Goal: Communication & Community: Share content

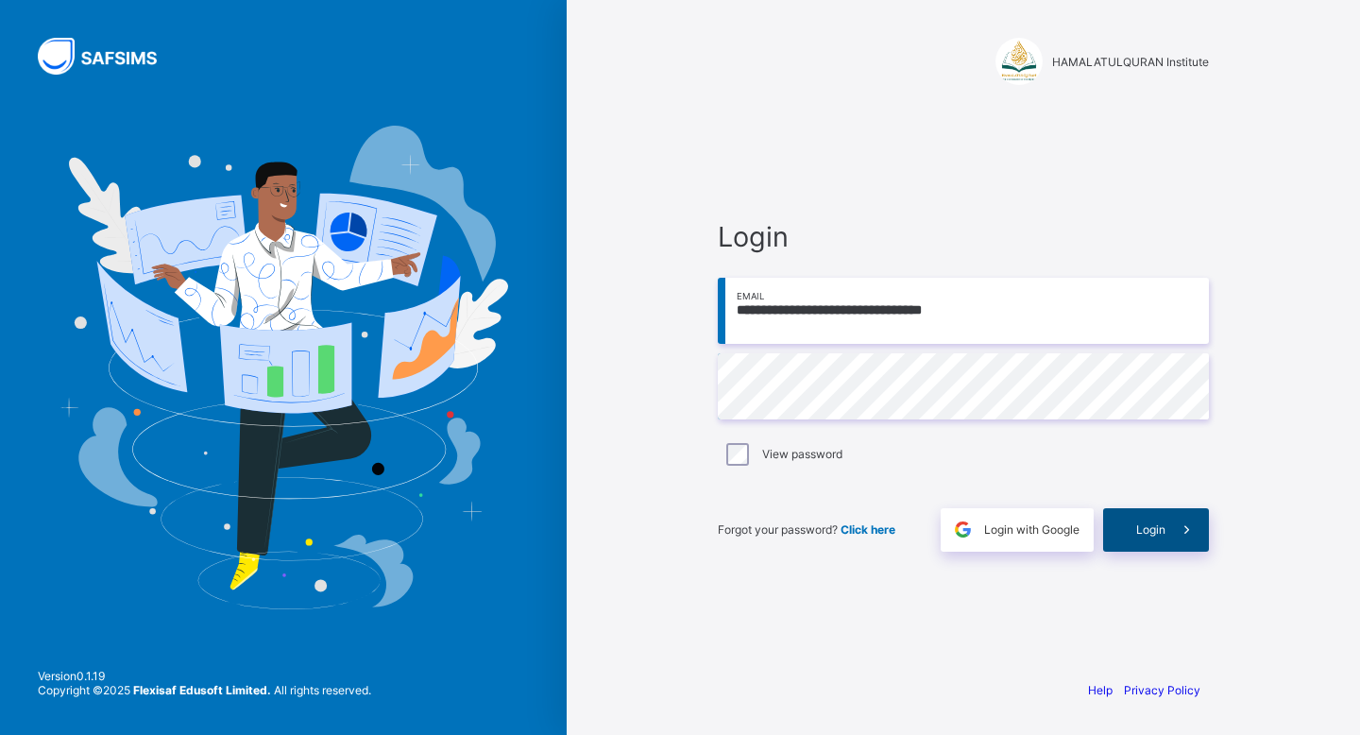
click at [1185, 539] on span at bounding box center [1186, 529] width 43 height 43
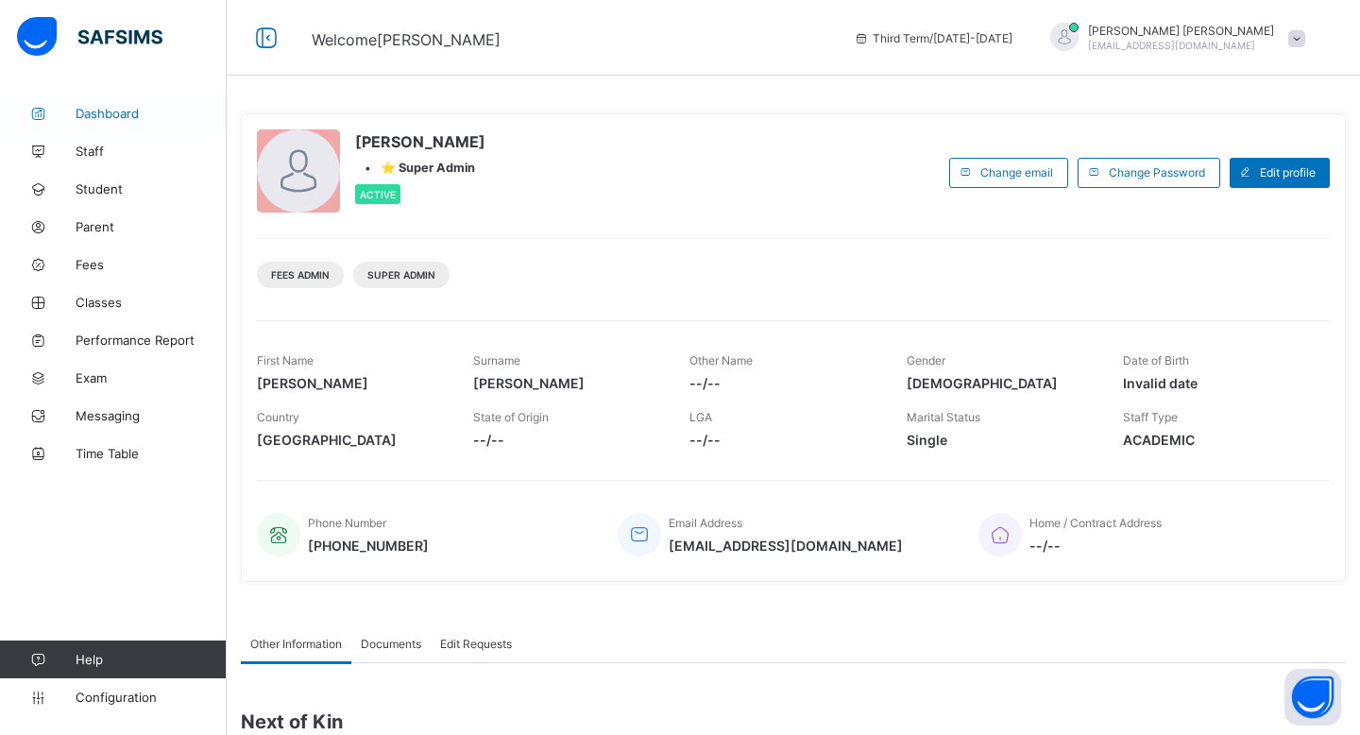
click at [135, 117] on span "Dashboard" at bounding box center [151, 113] width 151 height 15
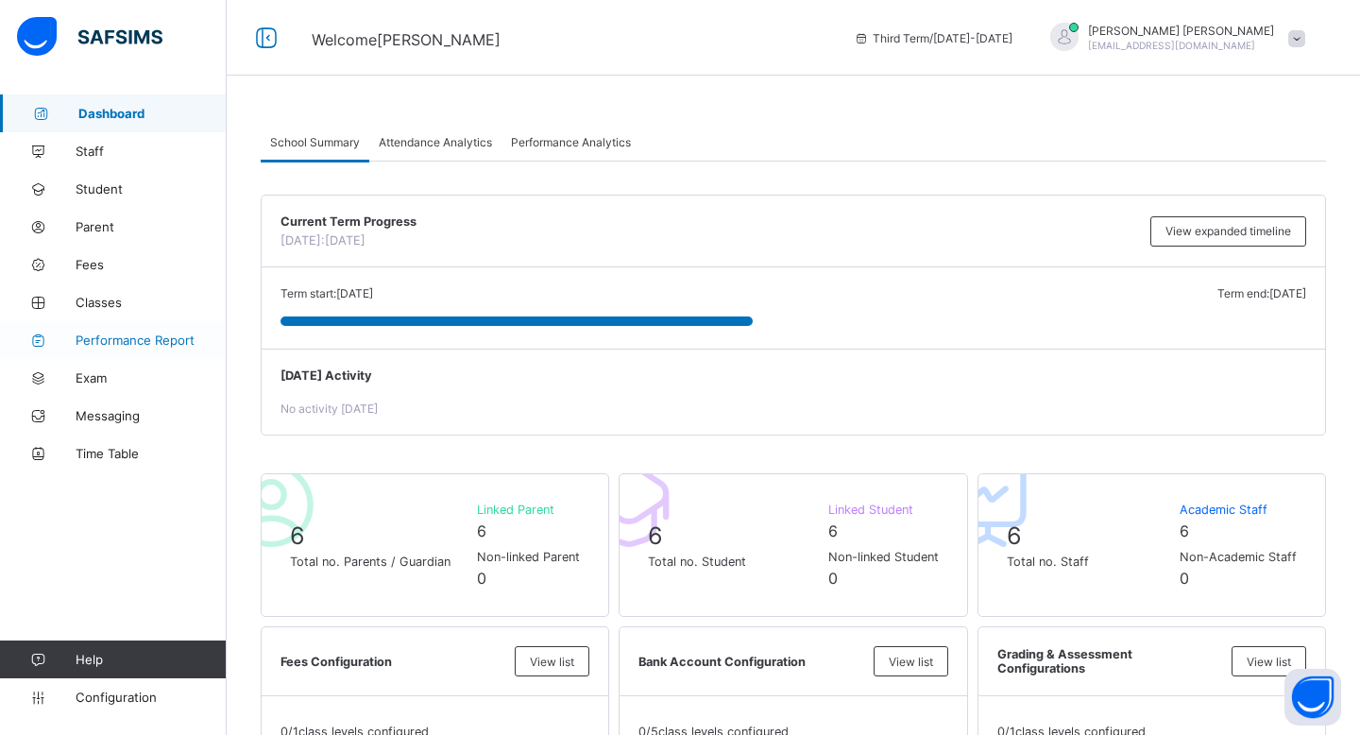
click at [89, 349] on link "Performance Report" at bounding box center [113, 340] width 227 height 38
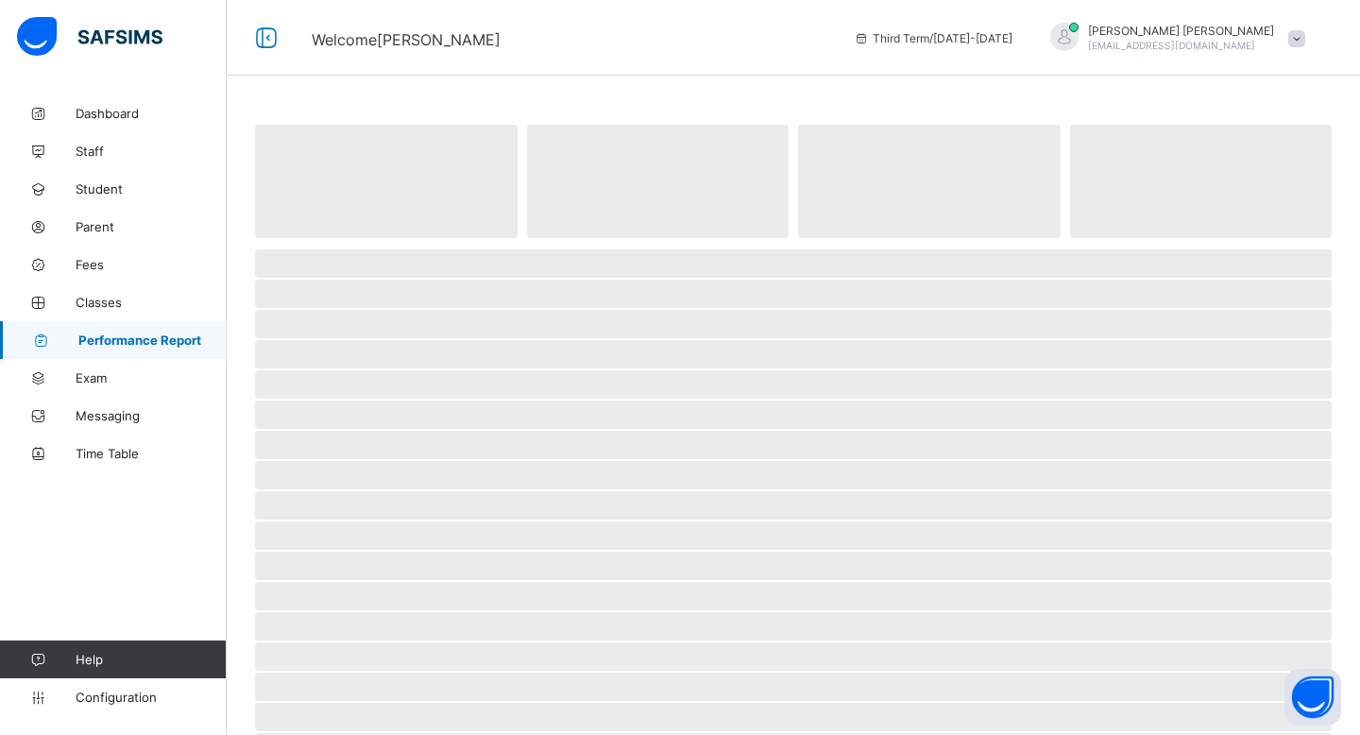
select select "****"
select select "*"
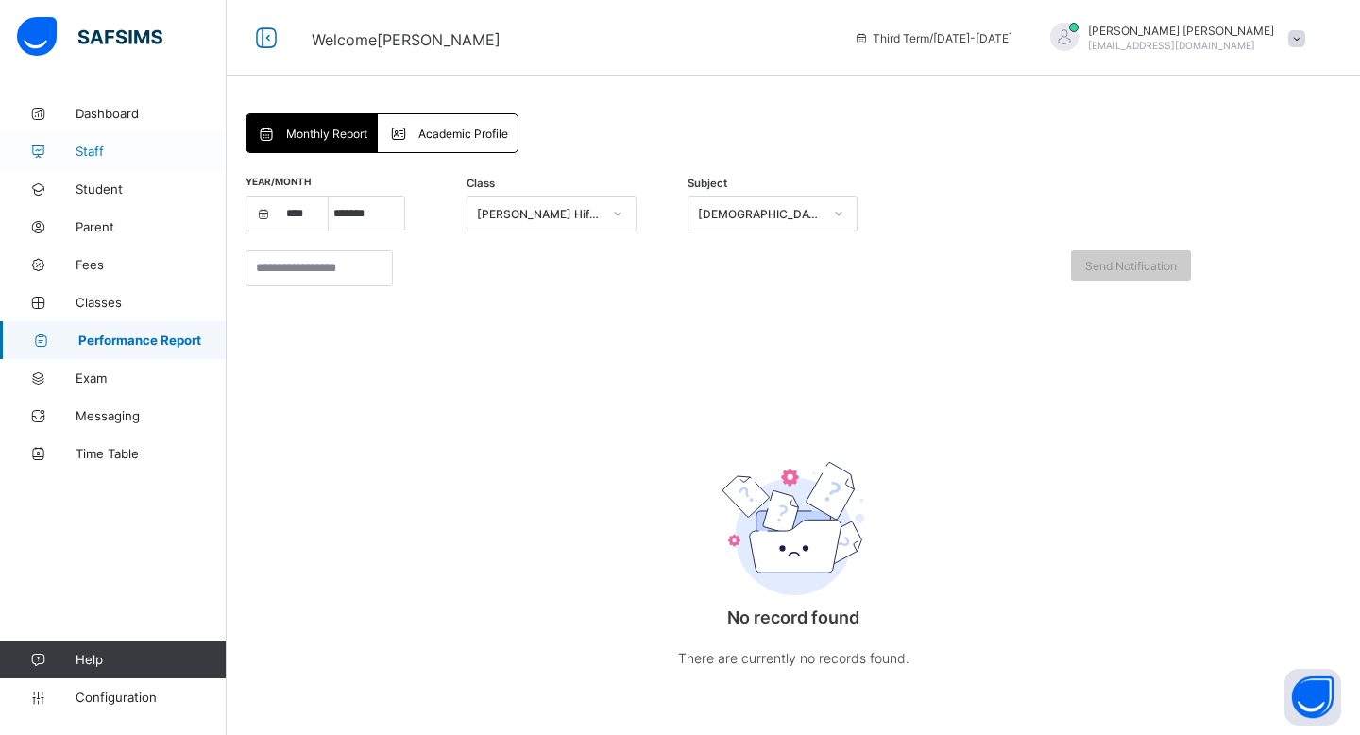
click at [121, 167] on link "Staff" at bounding box center [113, 151] width 227 height 38
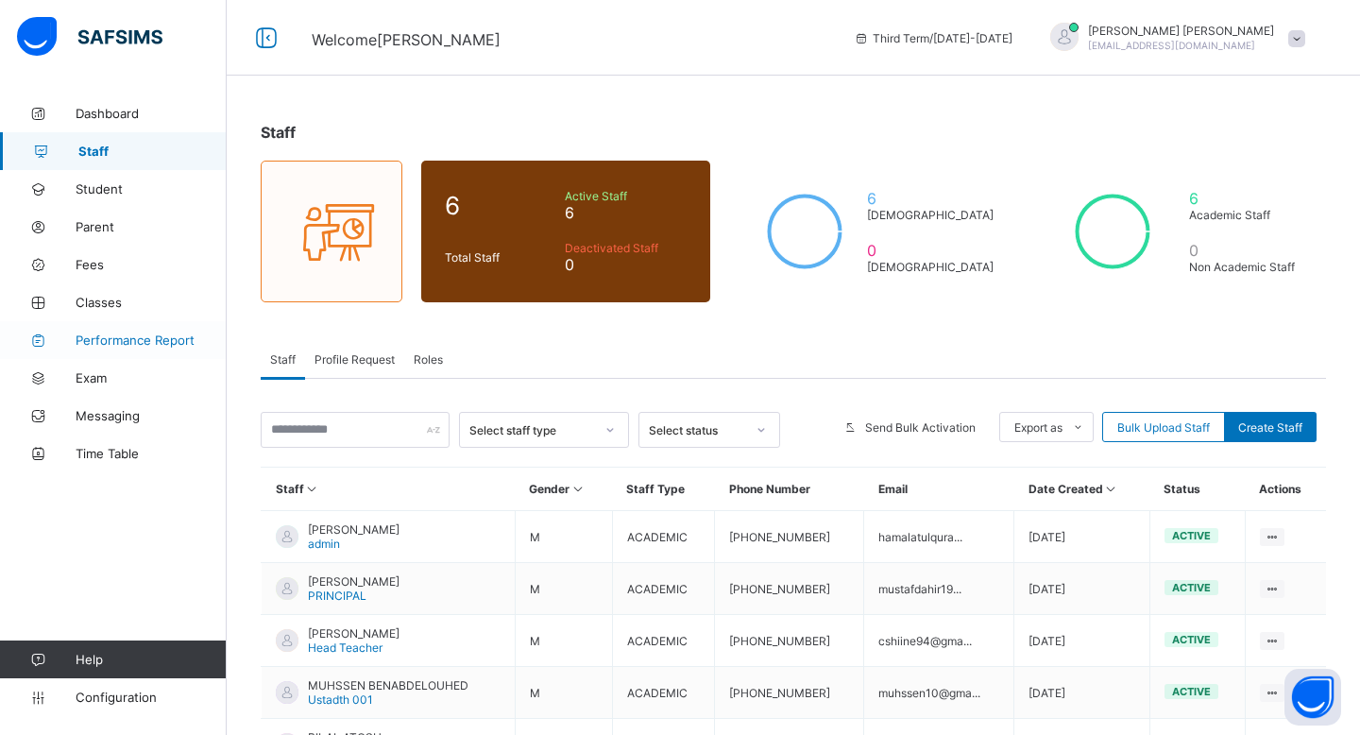
click at [127, 339] on span "Performance Report" at bounding box center [151, 339] width 151 height 15
select select "****"
select select "*"
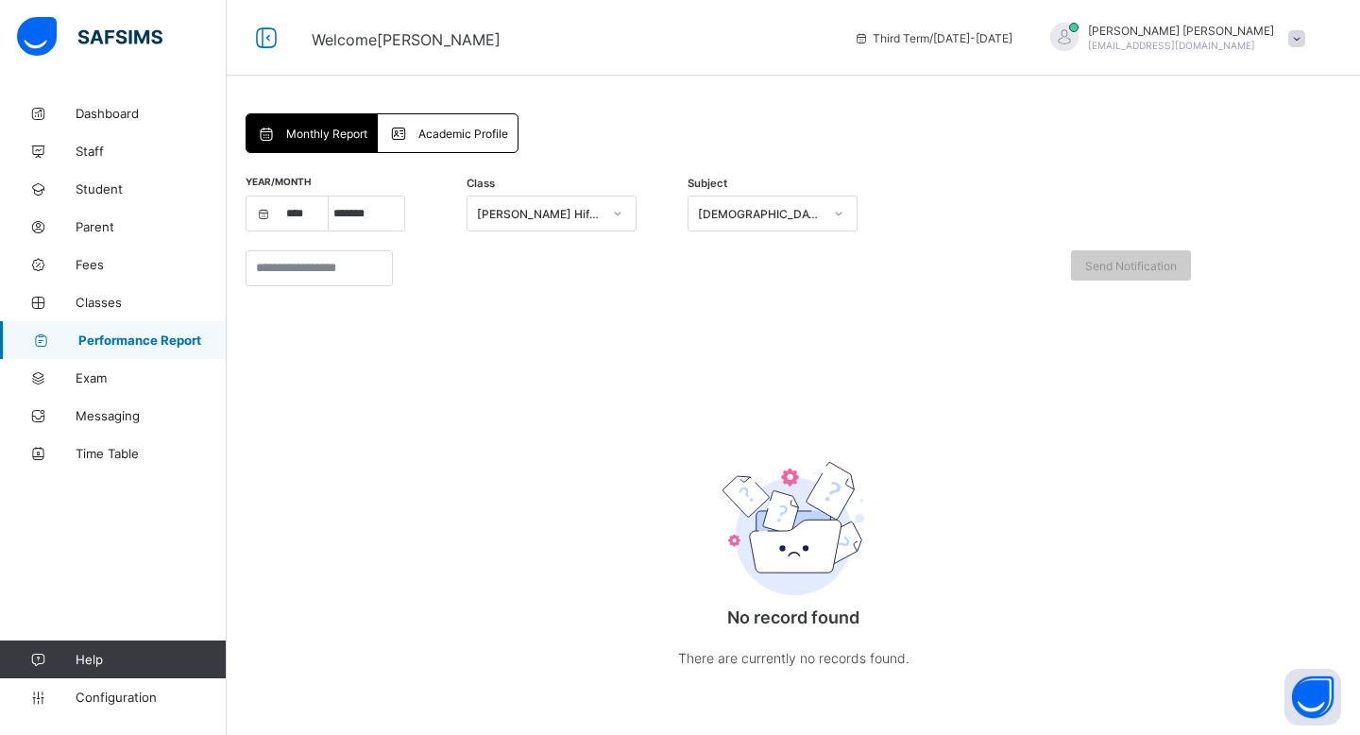
click at [464, 127] on span "Academic Profile" at bounding box center [463, 134] width 90 height 14
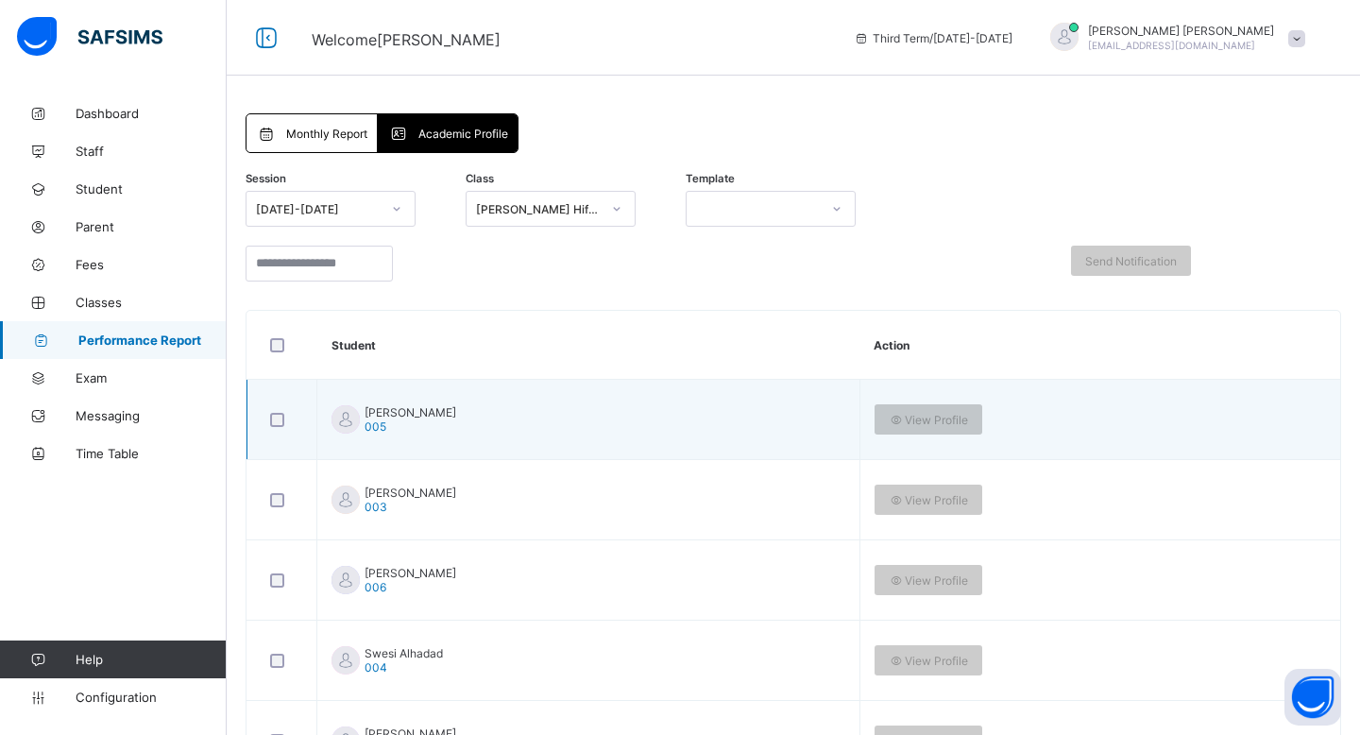
click at [276, 409] on div at bounding box center [282, 419] width 41 height 40
click at [905, 412] on div "View Profile" at bounding box center [928, 419] width 108 height 30
click at [936, 420] on span "View Profile" at bounding box center [927, 420] width 79 height 14
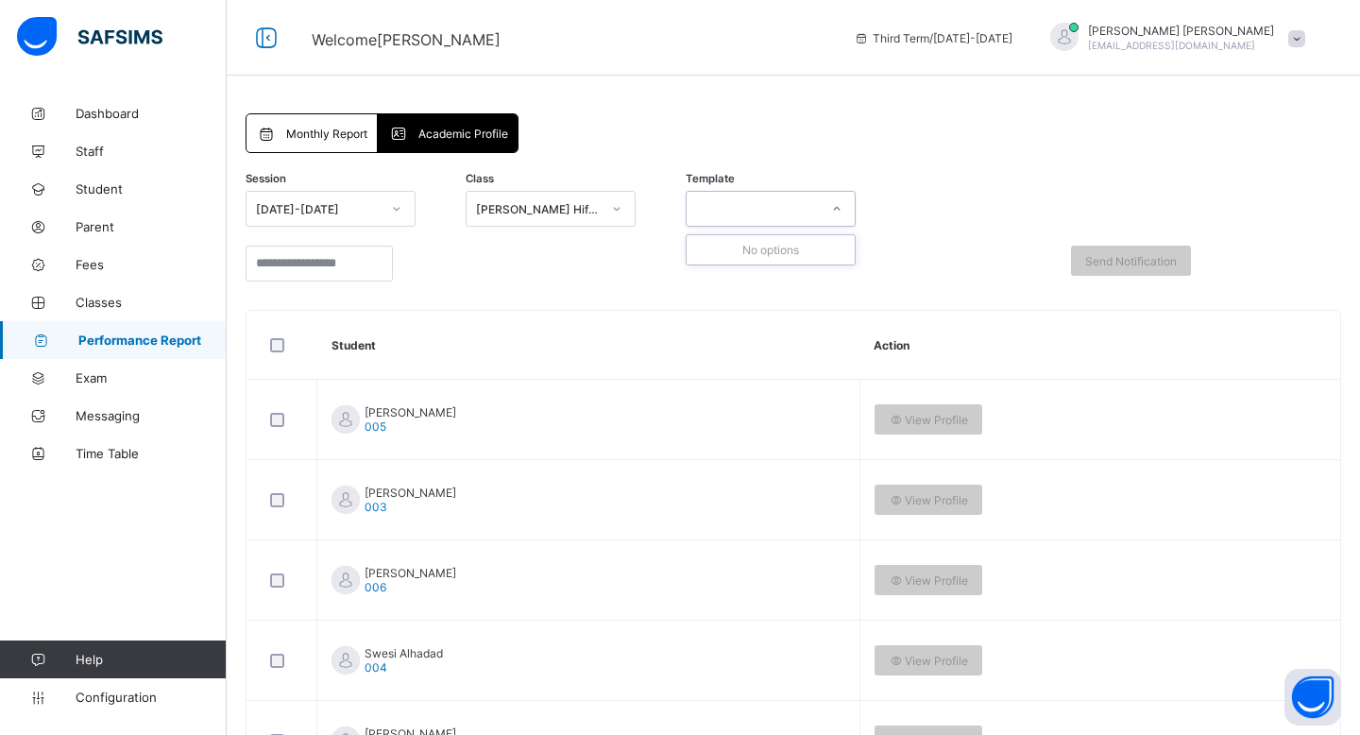
click at [705, 211] on div at bounding box center [752, 208] width 132 height 26
click at [633, 247] on div at bounding box center [655, 263] width 270 height 55
click at [345, 211] on div "[DATE]-[DATE]" at bounding box center [318, 209] width 125 height 14
click at [415, 178] on div "Session [DATE]-[DATE] Class [PERSON_NAME] Hifz Class 1 . Template Send Notifica…" at bounding box center [792, 540] width 1095 height 736
click at [371, 198] on div "[DATE]-[DATE]" at bounding box center [312, 208] width 132 height 26
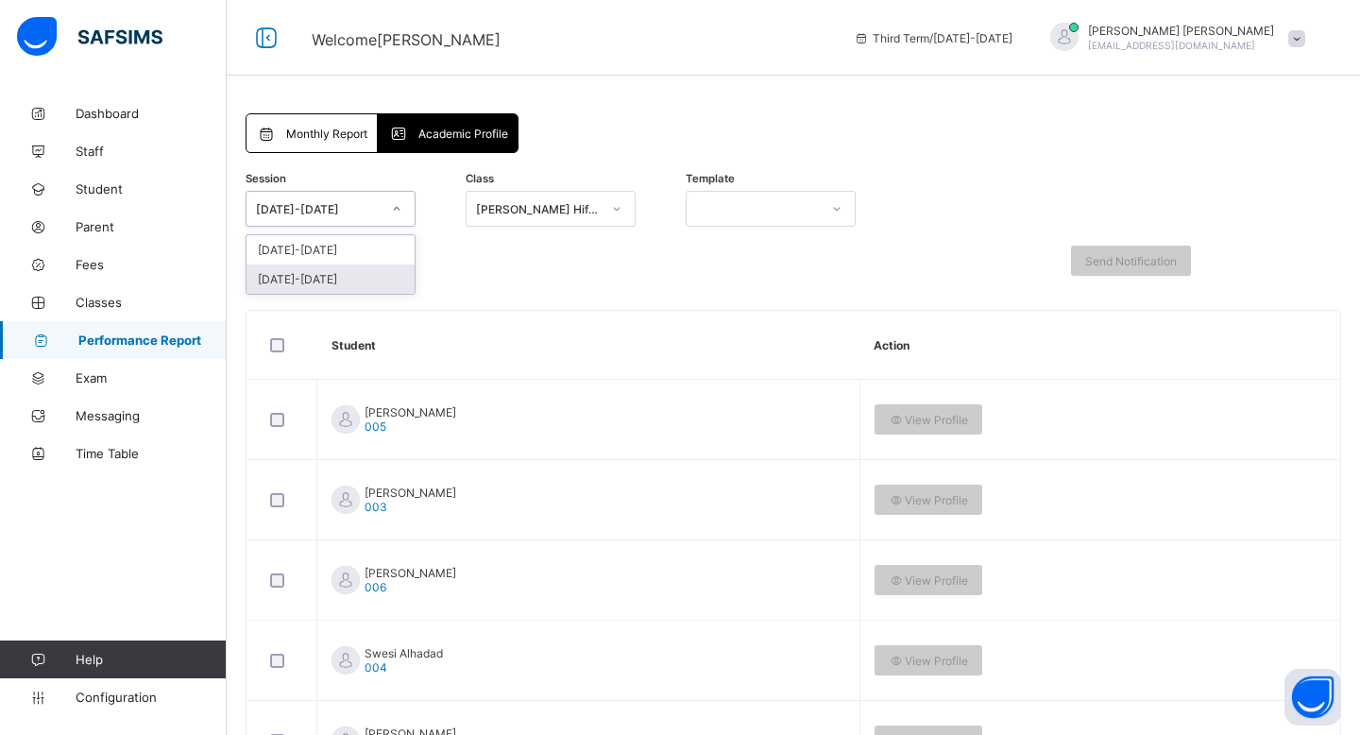
click at [373, 283] on div "[DATE]-[DATE]" at bounding box center [330, 278] width 168 height 29
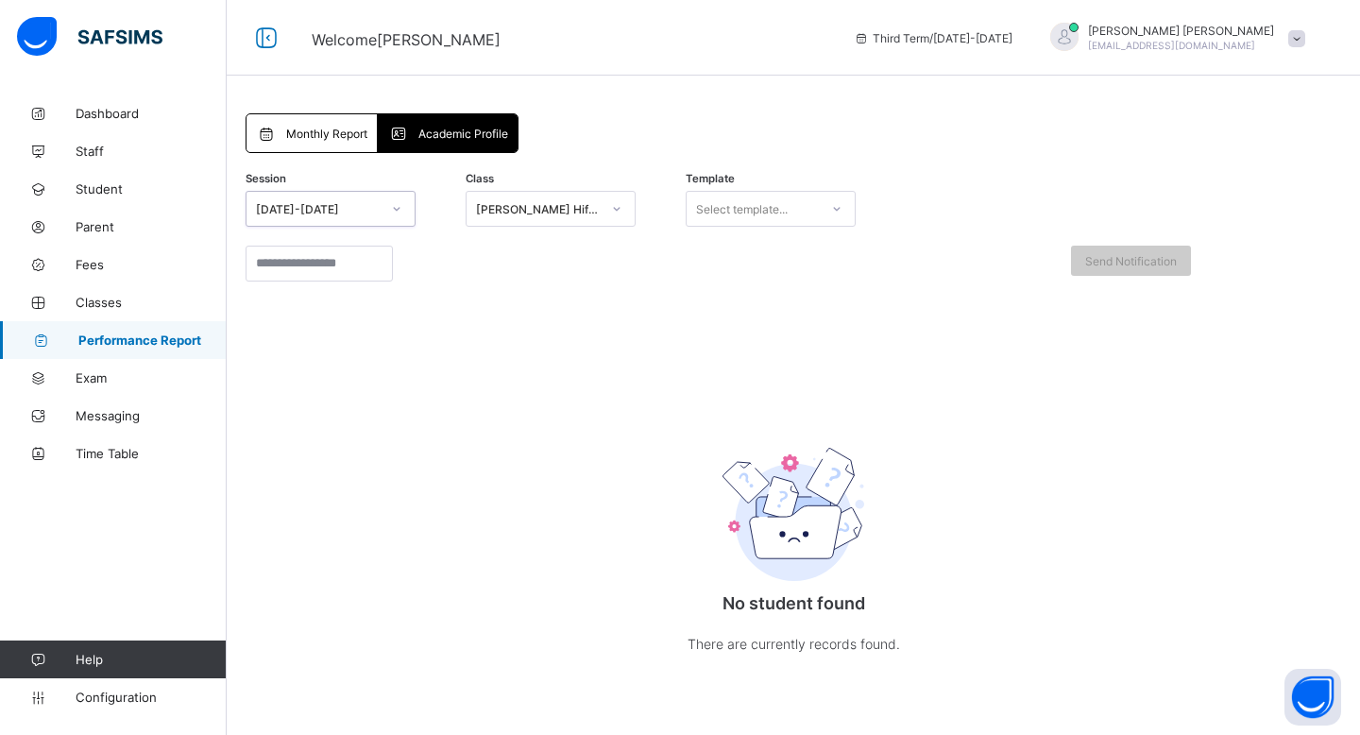
click at [367, 194] on div "[DATE]-[DATE]" at bounding box center [330, 209] width 170 height 36
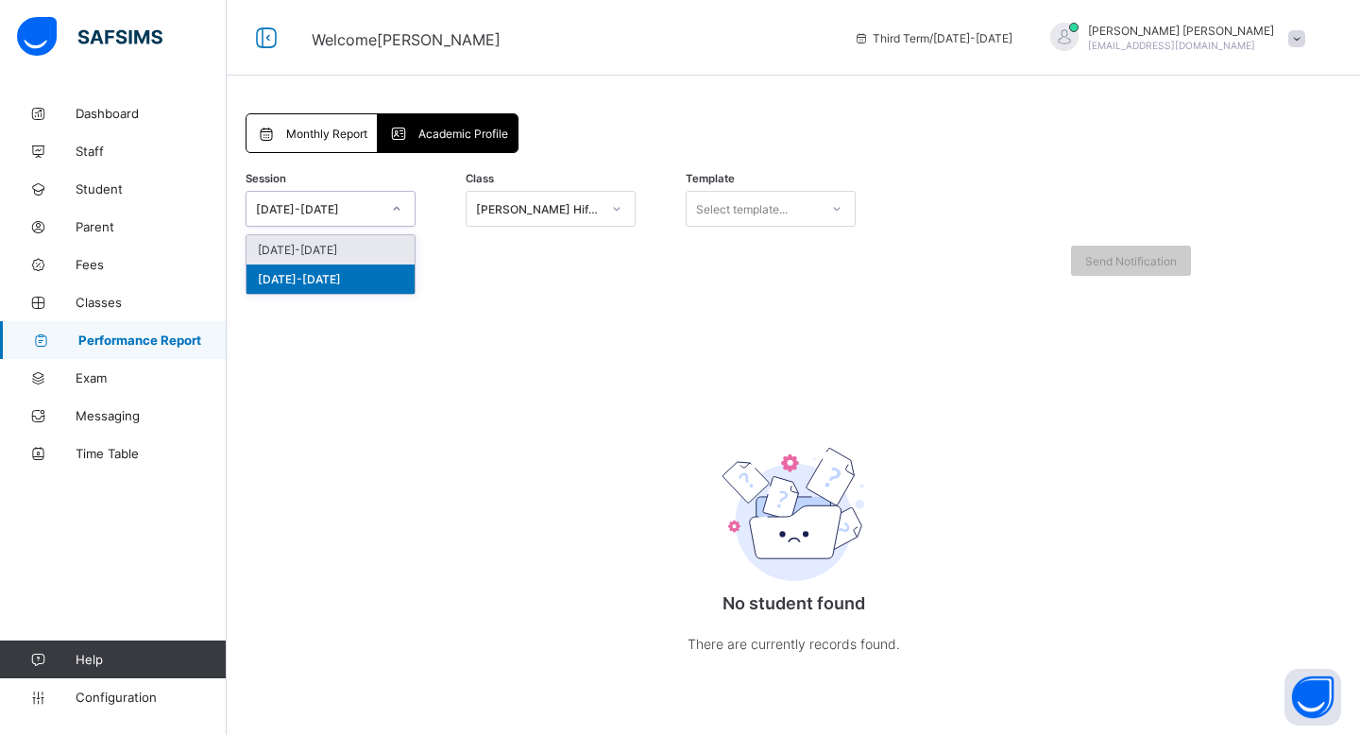
click at [367, 248] on div "[DATE]-[DATE]" at bounding box center [330, 249] width 168 height 29
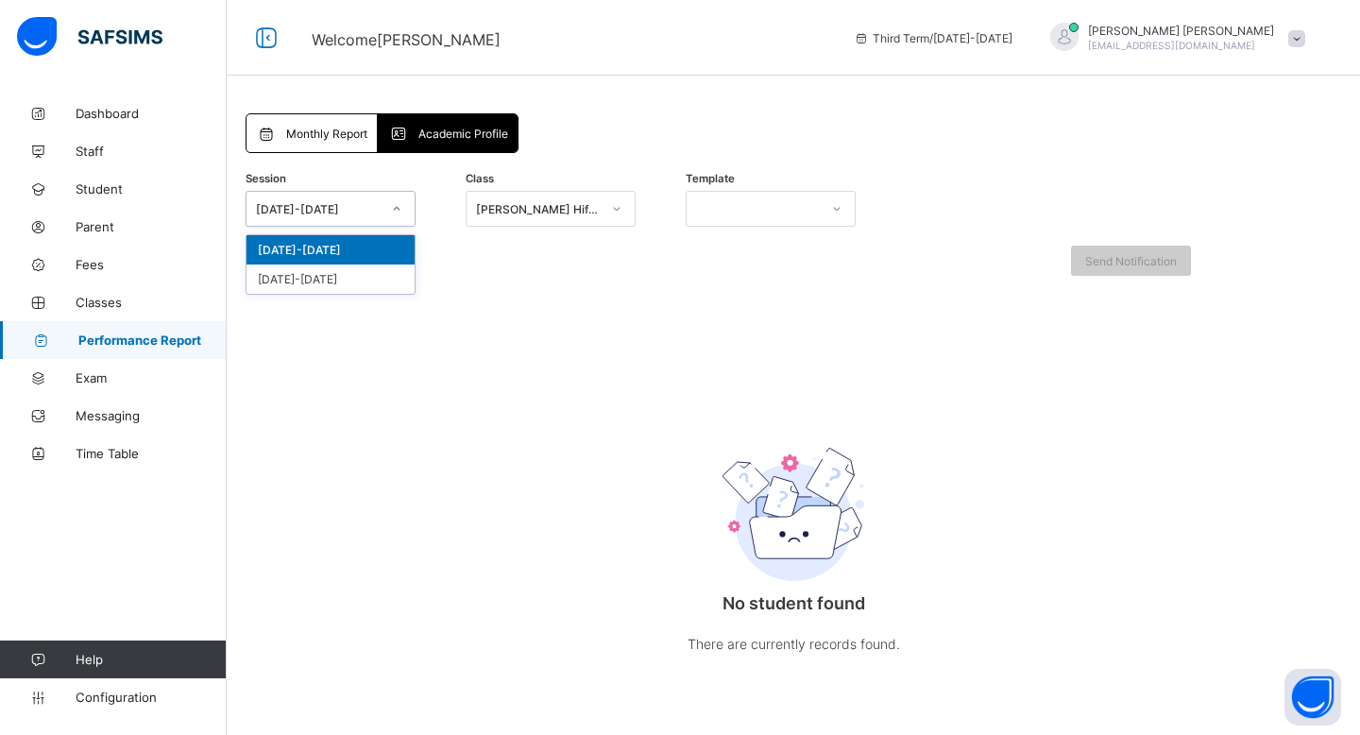
click at [367, 204] on div "[DATE]-[DATE]" at bounding box center [318, 209] width 125 height 14
click at [367, 272] on div "[DATE]-[DATE]" at bounding box center [330, 278] width 168 height 29
click at [784, 201] on div at bounding box center [752, 208] width 132 height 26
click at [784, 264] on div "No options" at bounding box center [770, 249] width 170 height 31
click at [350, 120] on div "Monthly Report" at bounding box center [311, 133] width 131 height 38
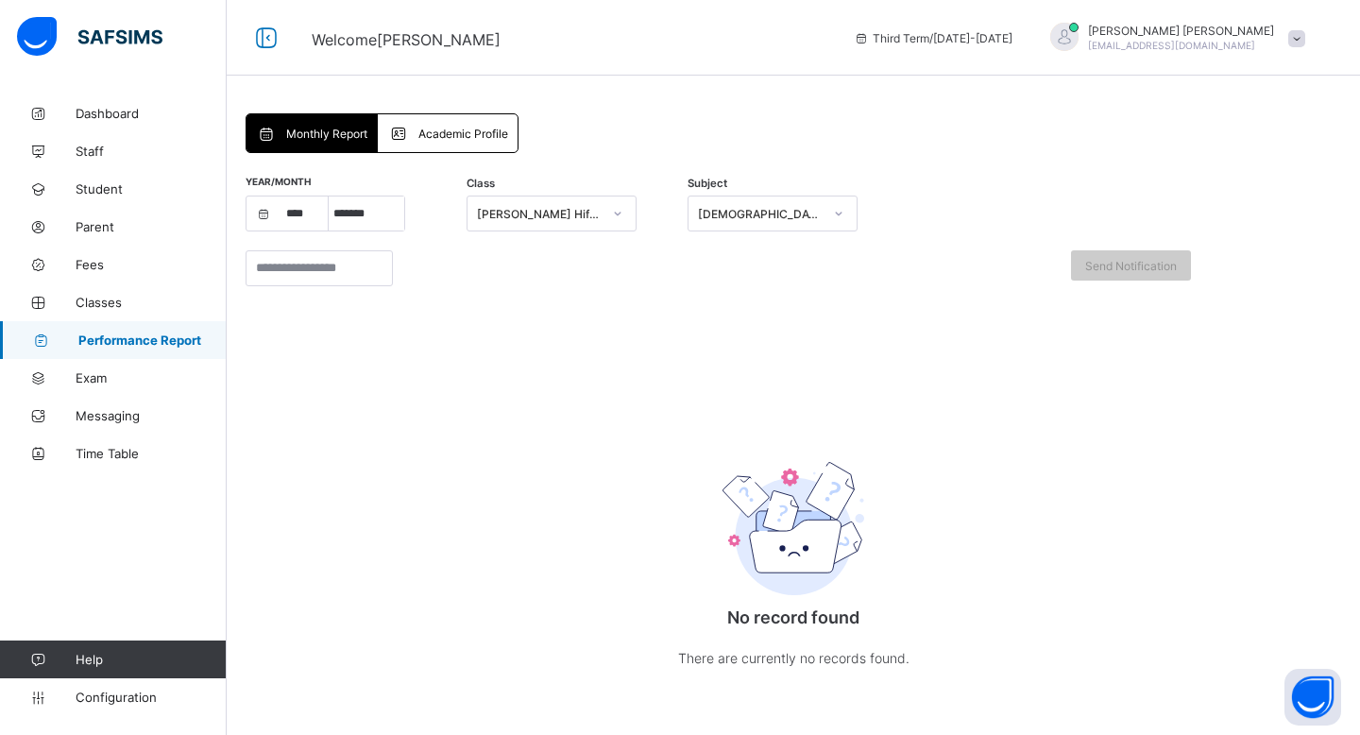
click at [424, 120] on div "Academic Profile" at bounding box center [447, 133] width 139 height 38
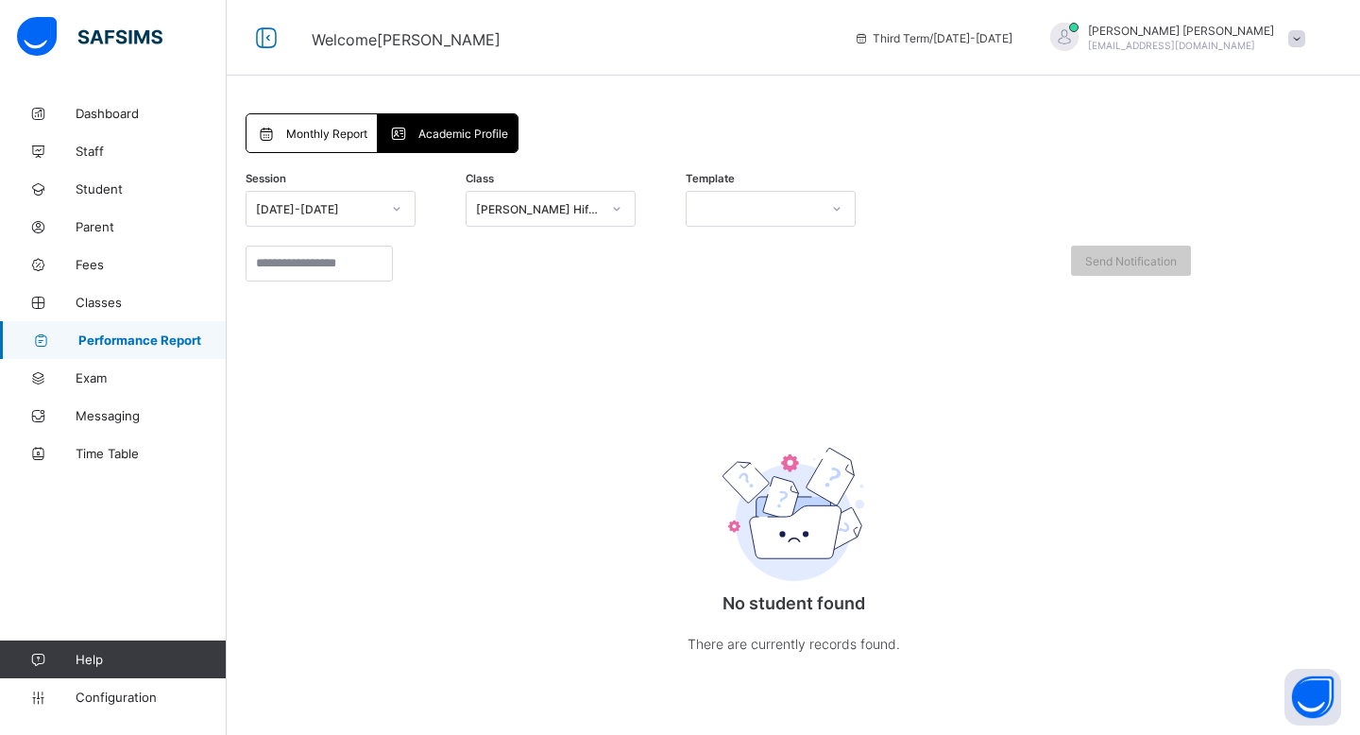
click at [302, 146] on div "Monthly Report" at bounding box center [311, 133] width 131 height 38
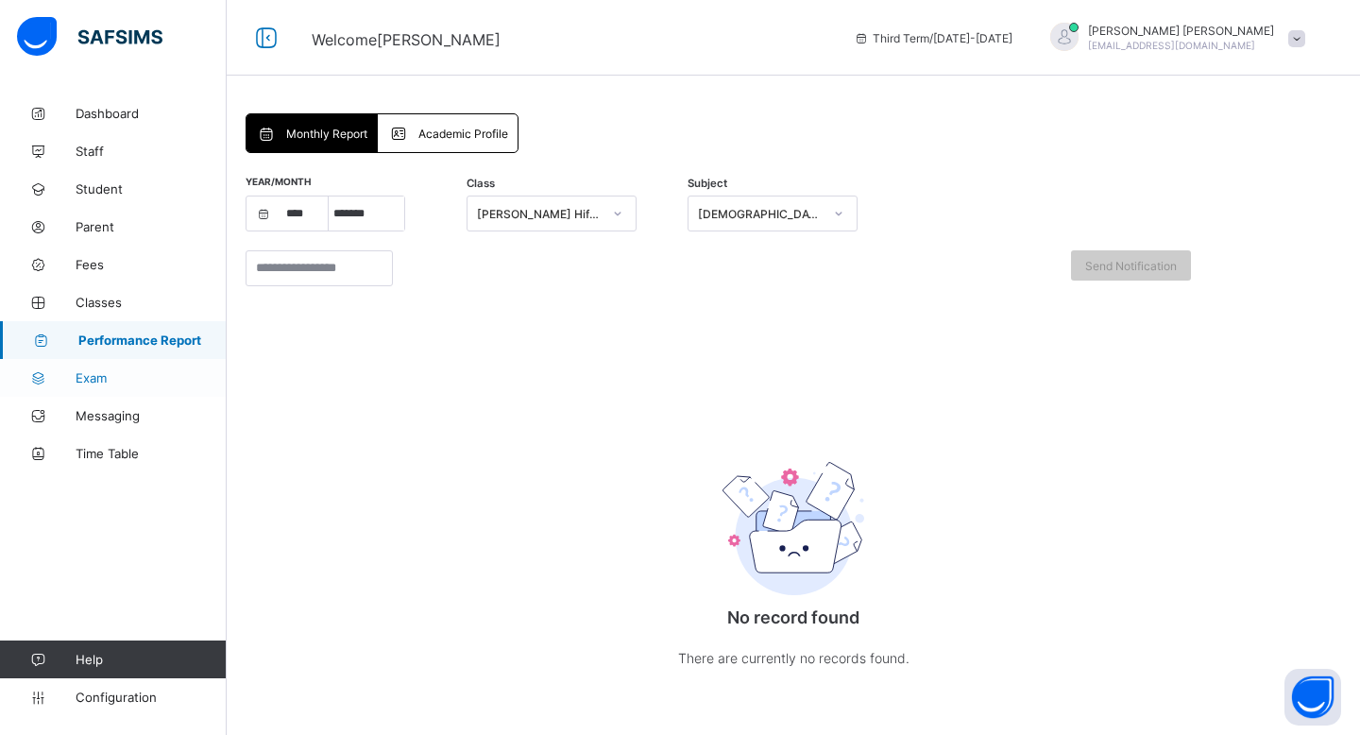
click at [96, 389] on link "Exam" at bounding box center [113, 378] width 227 height 38
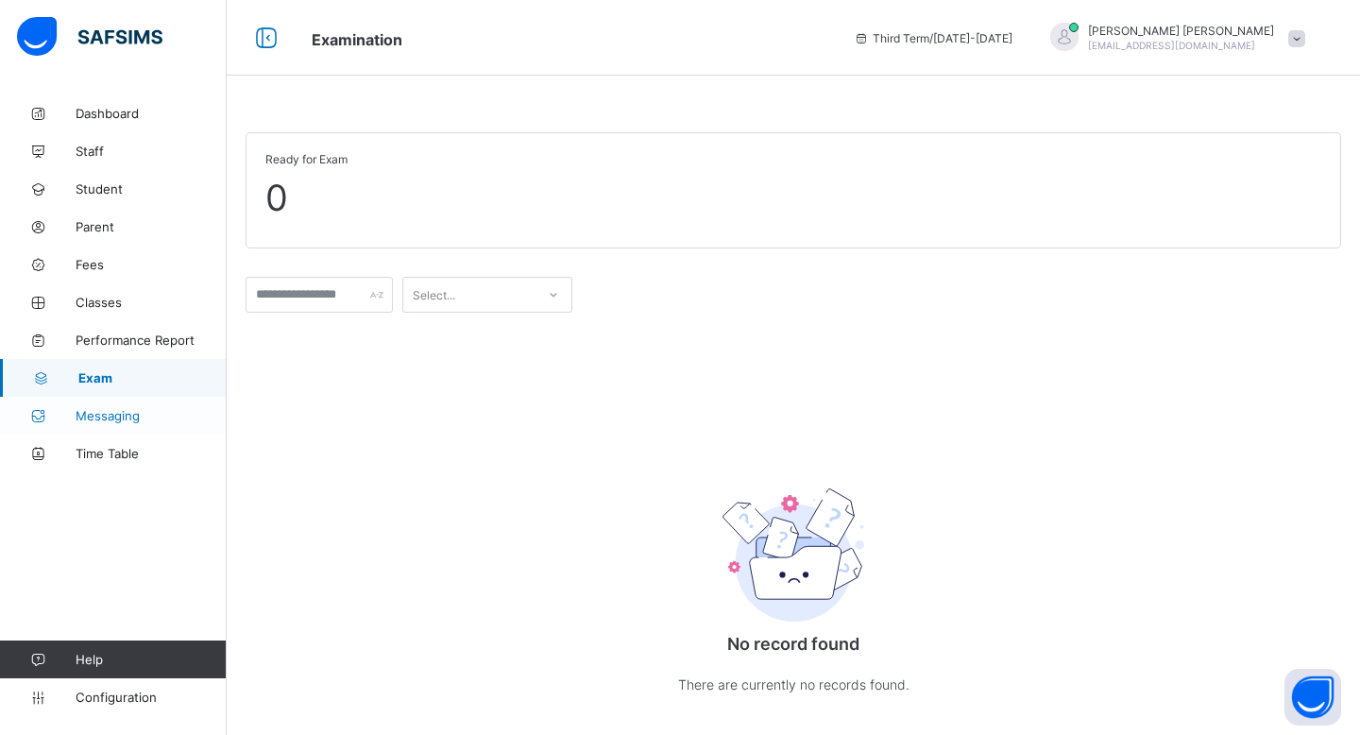
click at [126, 412] on span "Messaging" at bounding box center [151, 415] width 151 height 15
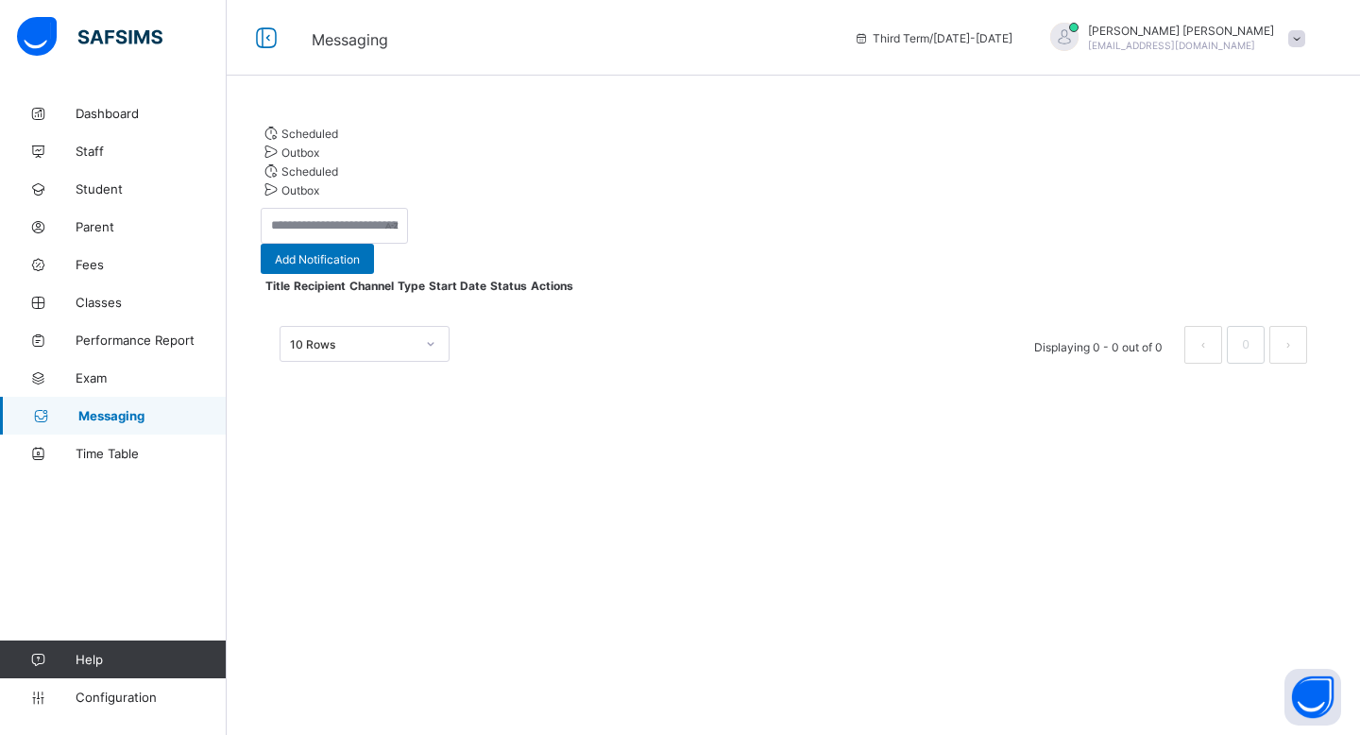
click at [417, 147] on div "Outbox" at bounding box center [793, 151] width 1065 height 19
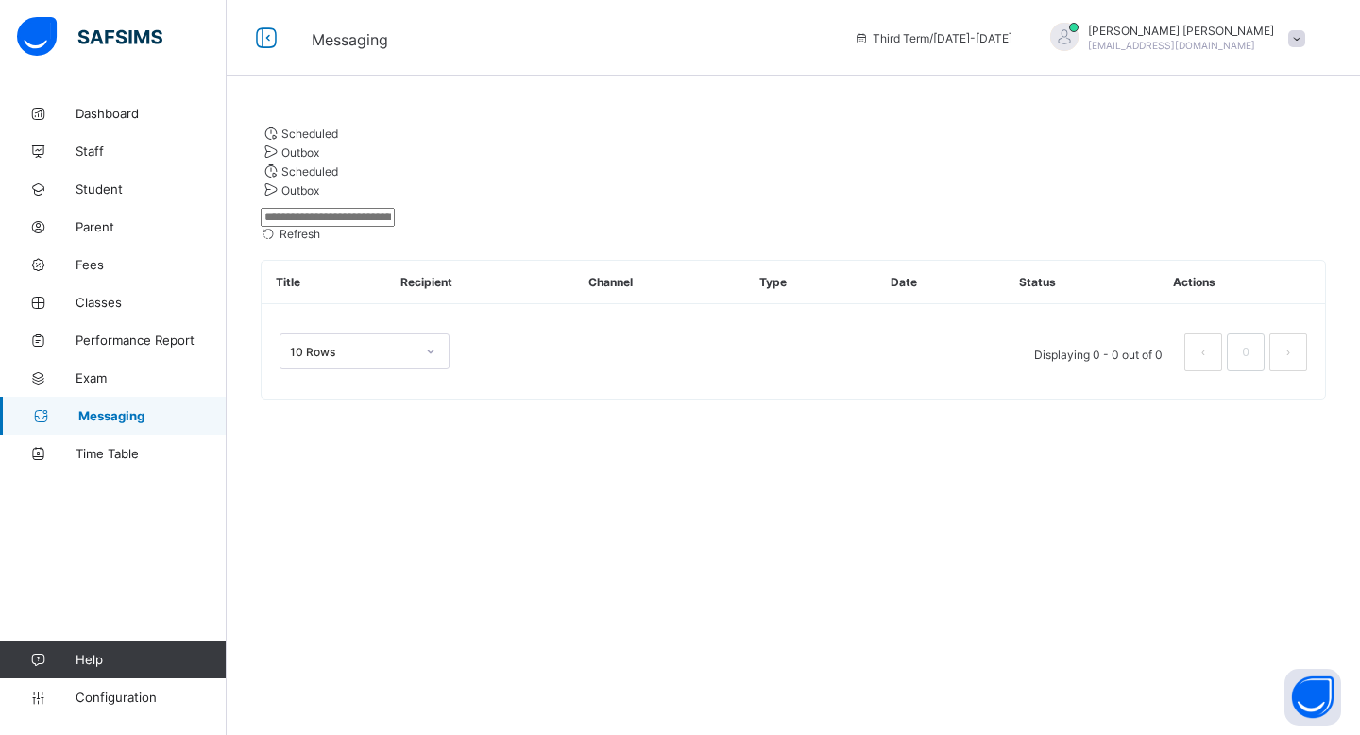
click at [320, 230] on span "Refresh" at bounding box center [299, 234] width 41 height 14
click at [330, 142] on div "Scheduled" at bounding box center [793, 132] width 1065 height 19
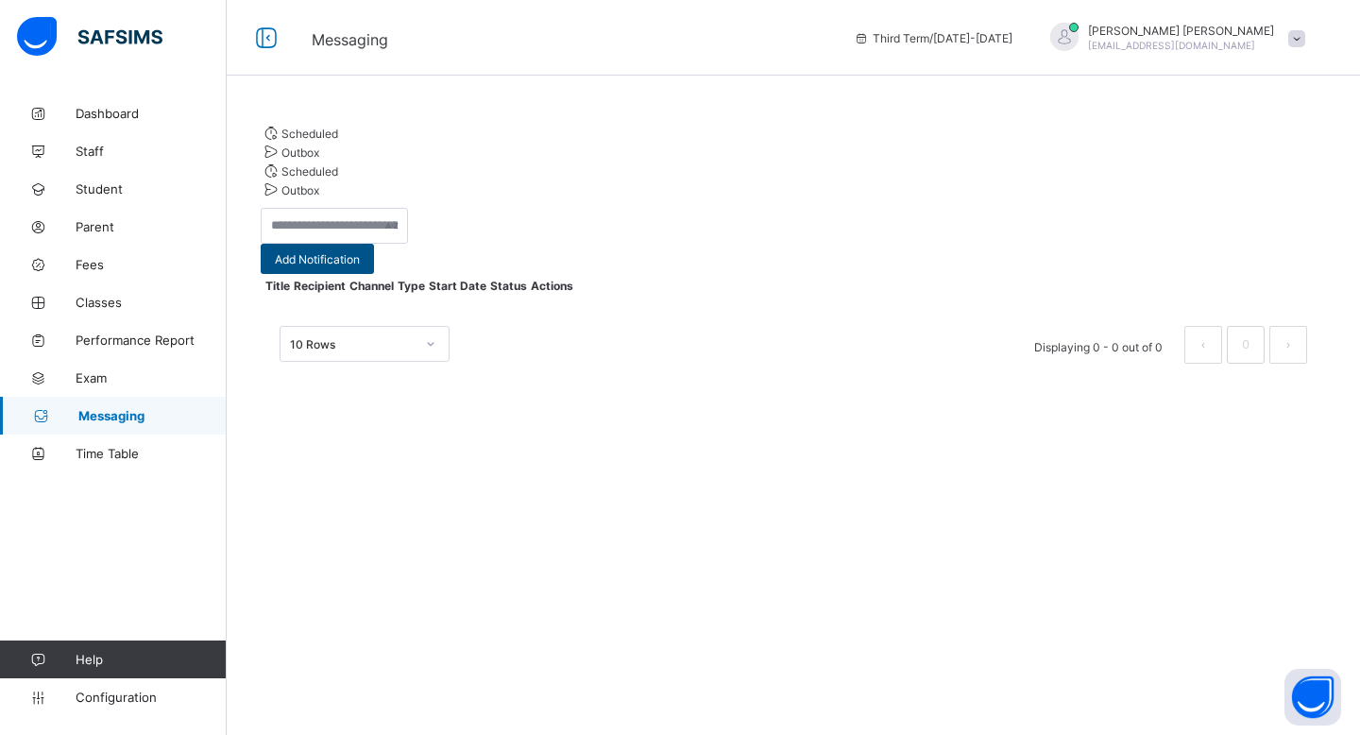
click at [360, 252] on span "Add Notification" at bounding box center [317, 259] width 85 height 14
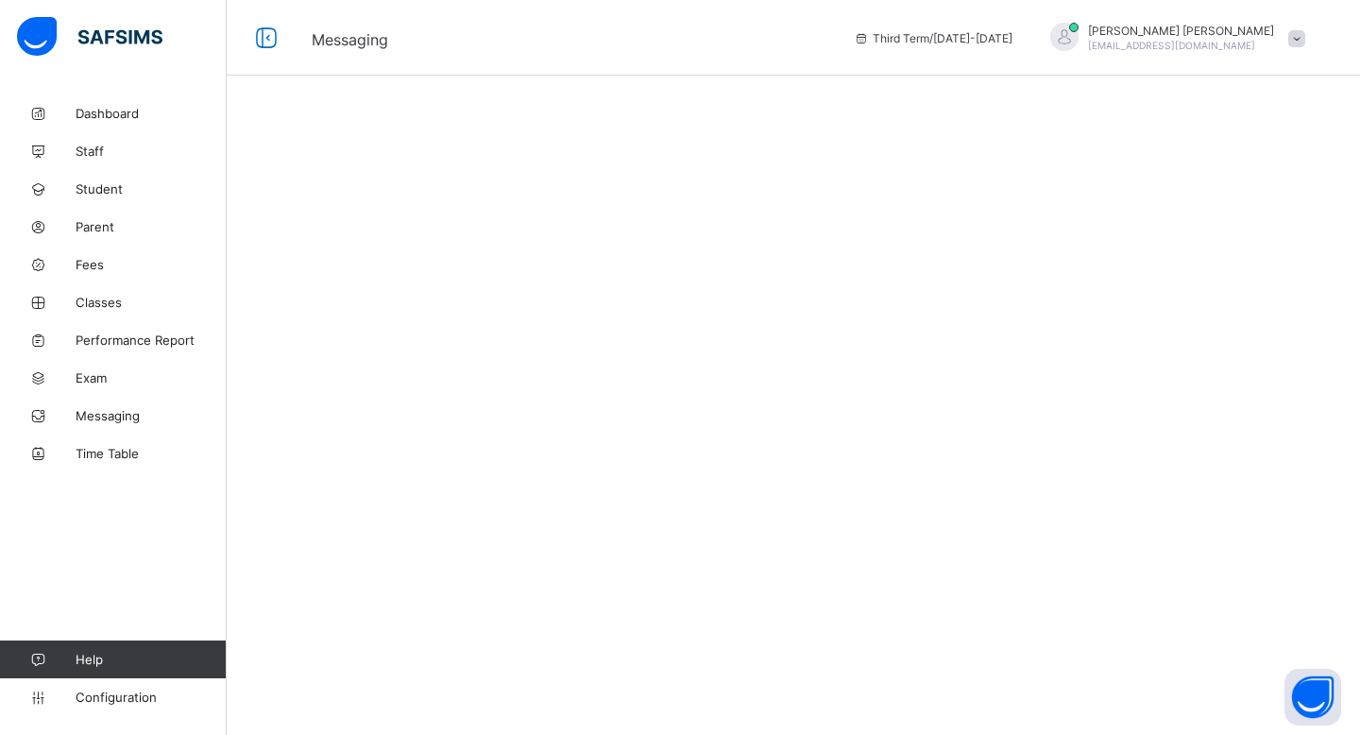
select select "****"
select select "*"
select select "**"
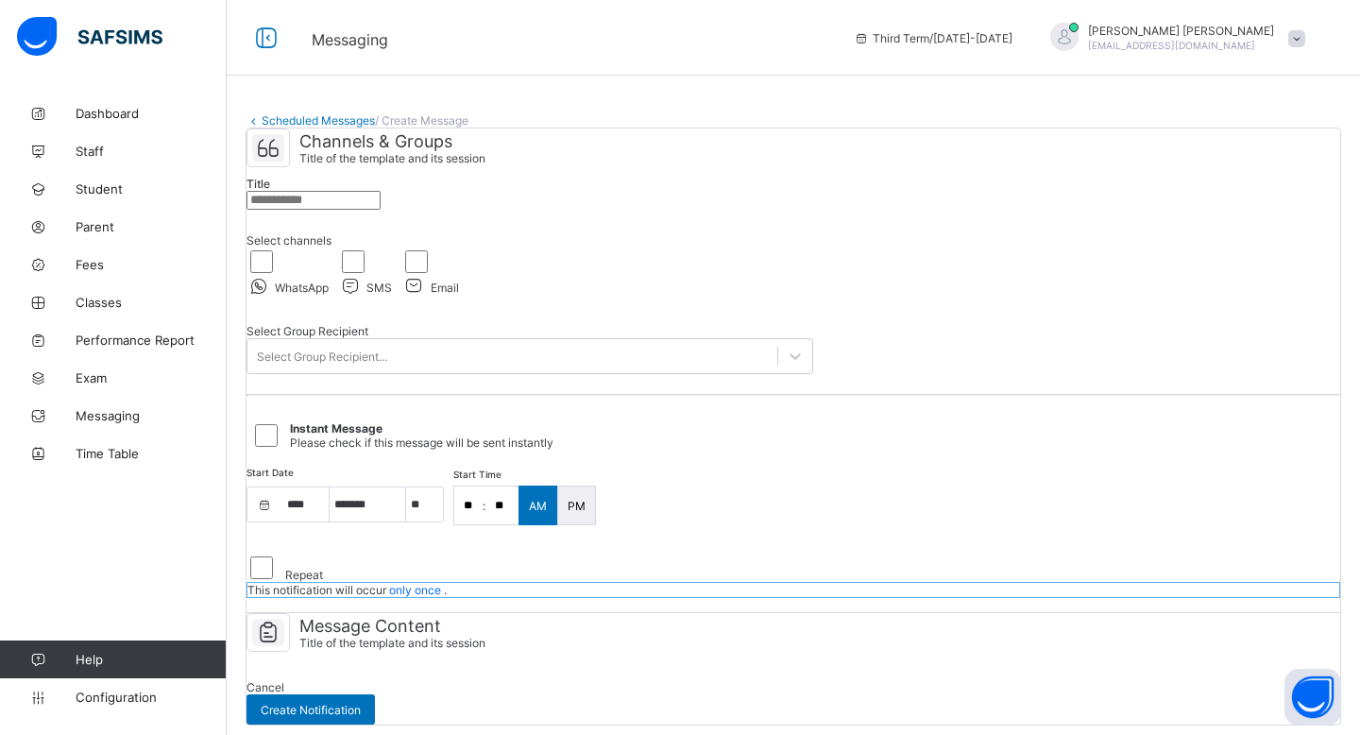
click at [380, 210] on input "text" at bounding box center [313, 200] width 134 height 19
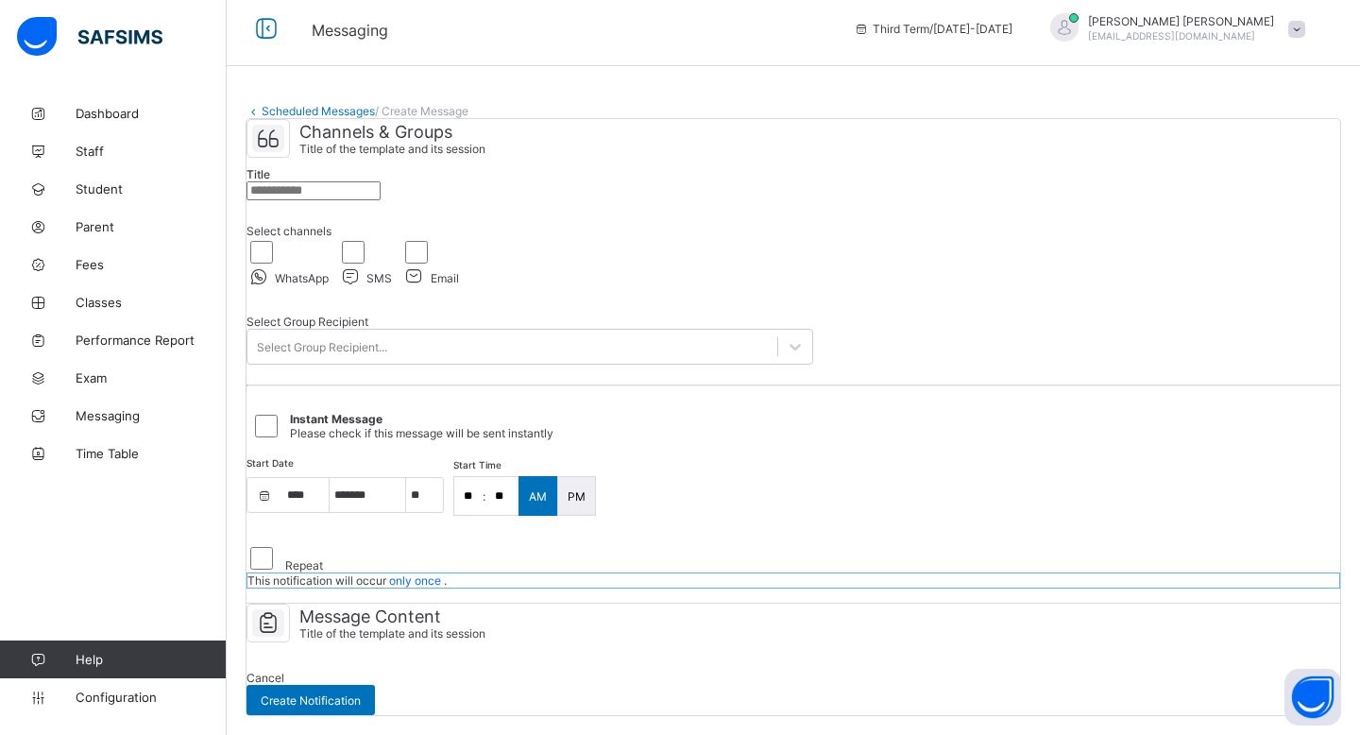
scroll to position [80, 0]
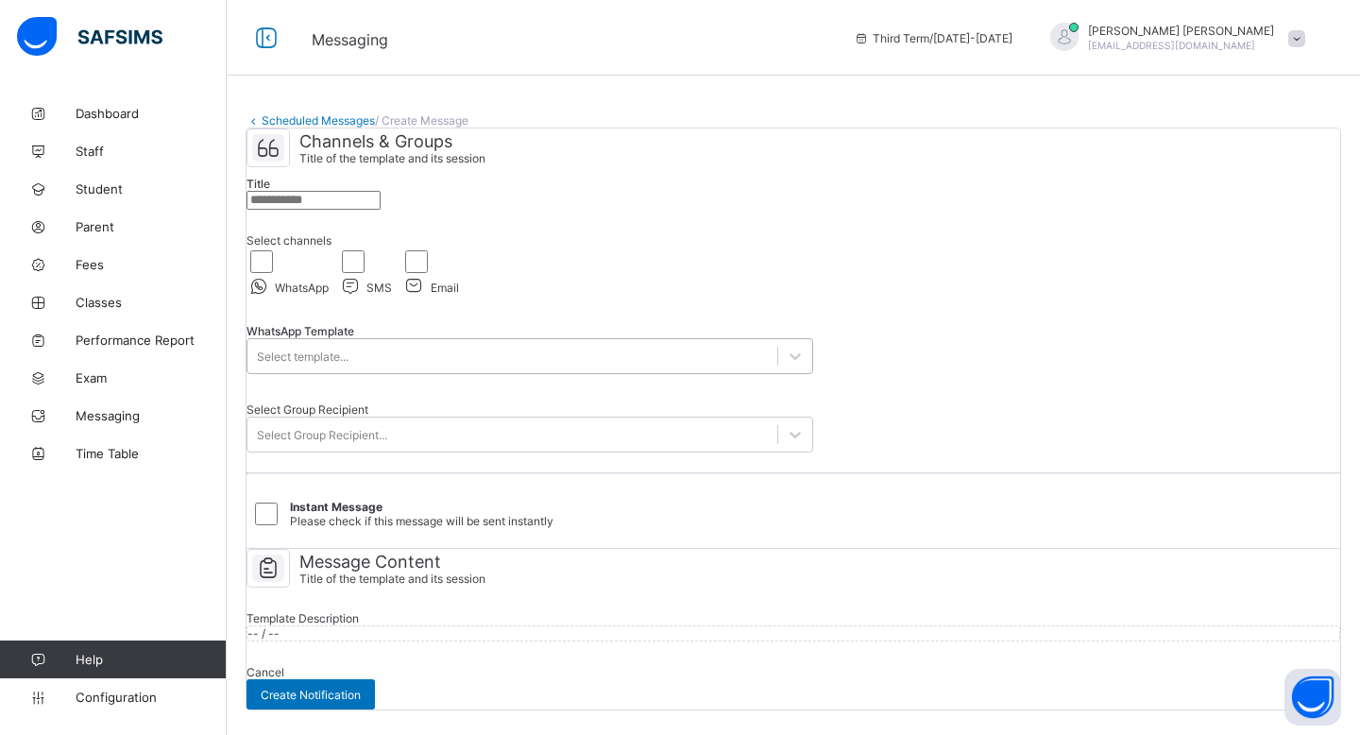
click at [393, 343] on div "Select template..." at bounding box center [512, 356] width 530 height 26
click at [959, 301] on div "Channels & Groups Title of the template and its session Title Select channels W…" at bounding box center [792, 338] width 1093 height 420
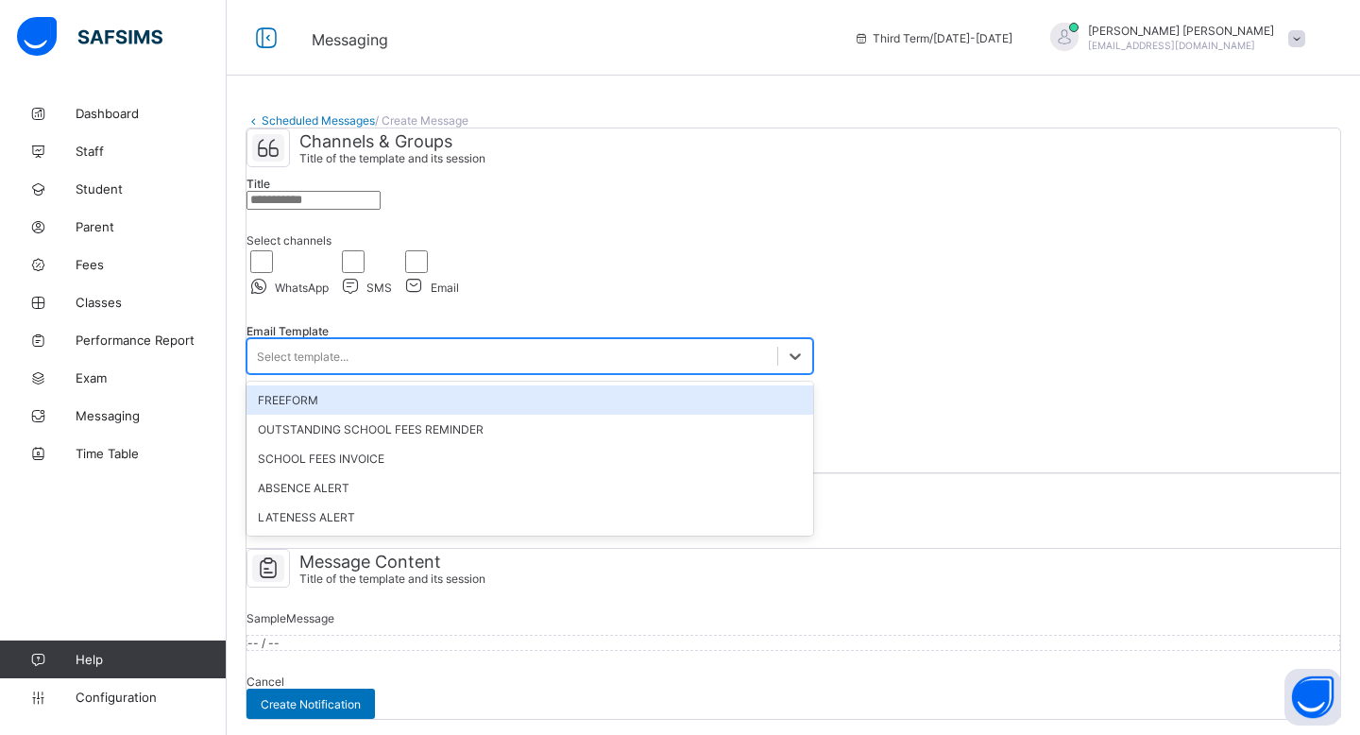
click at [397, 369] on div "Select template..." at bounding box center [512, 356] width 530 height 26
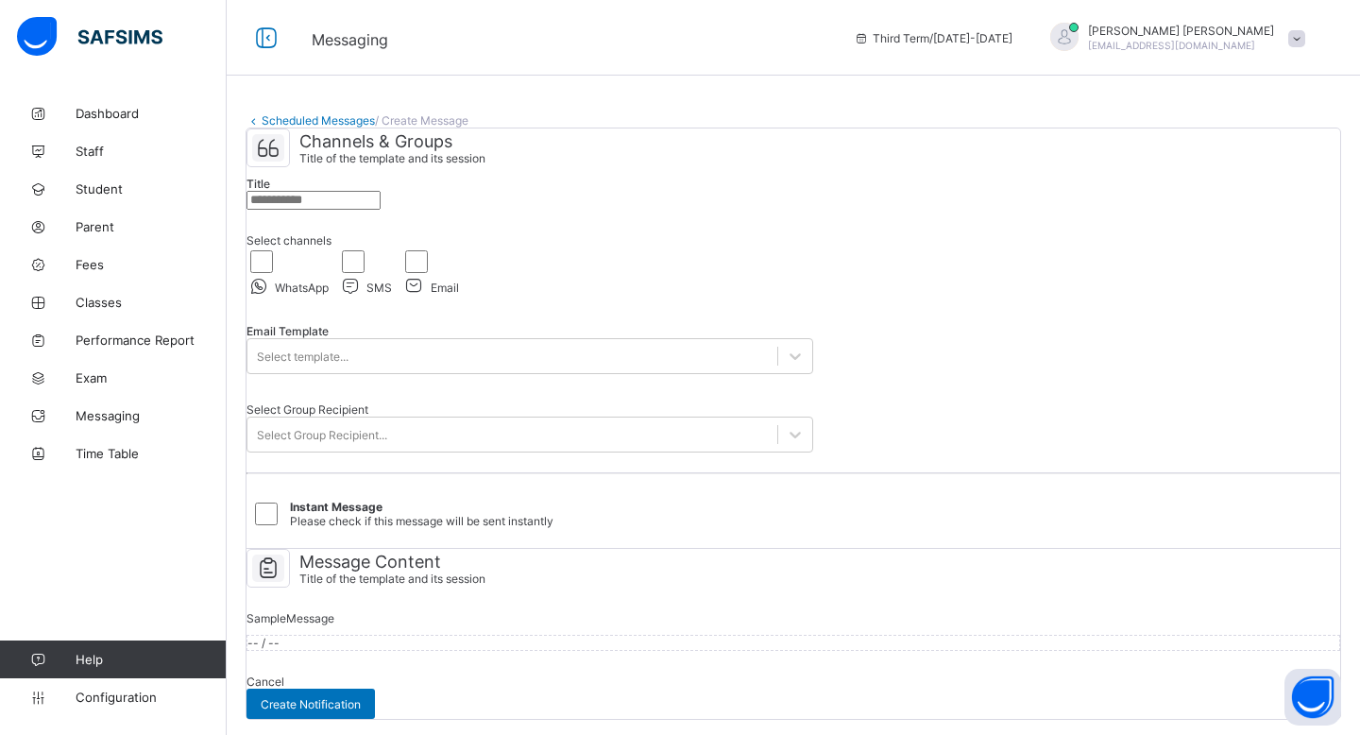
select select "**"
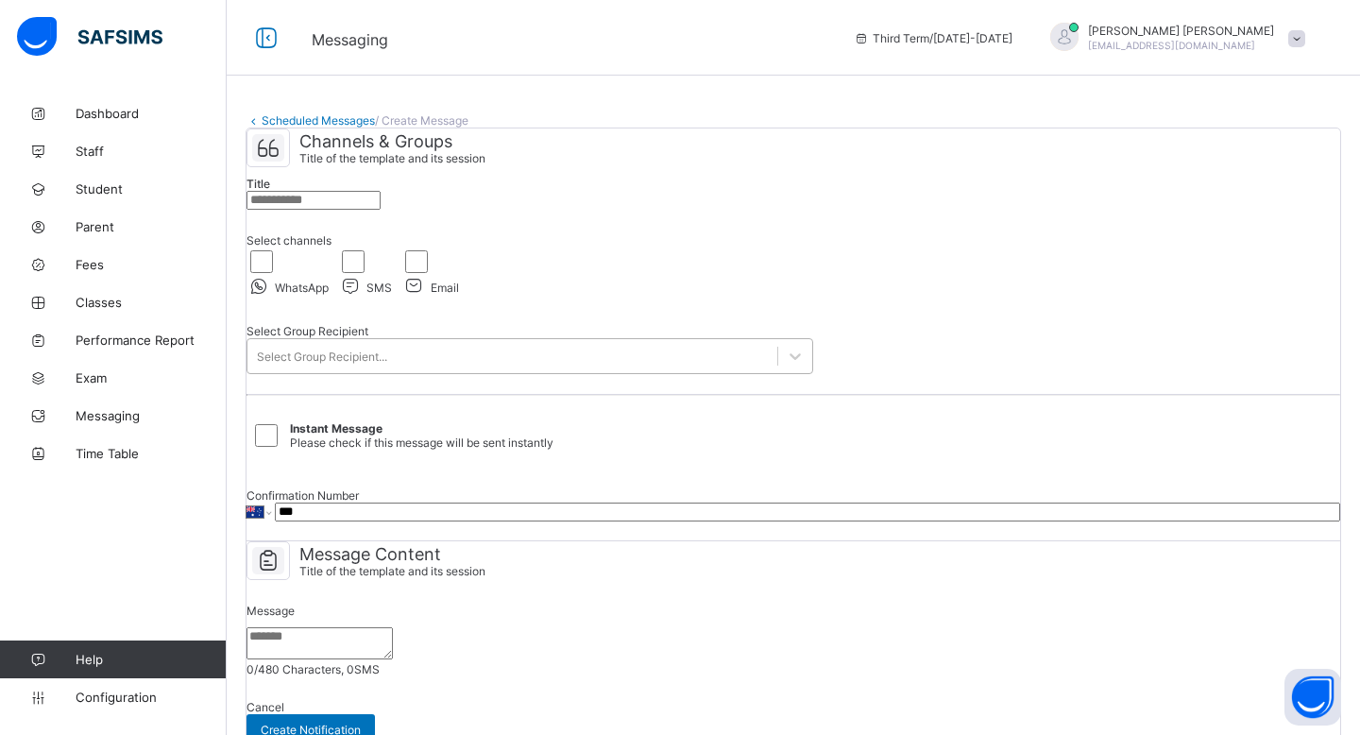
click at [428, 369] on div "Select Group Recipient..." at bounding box center [512, 356] width 530 height 26
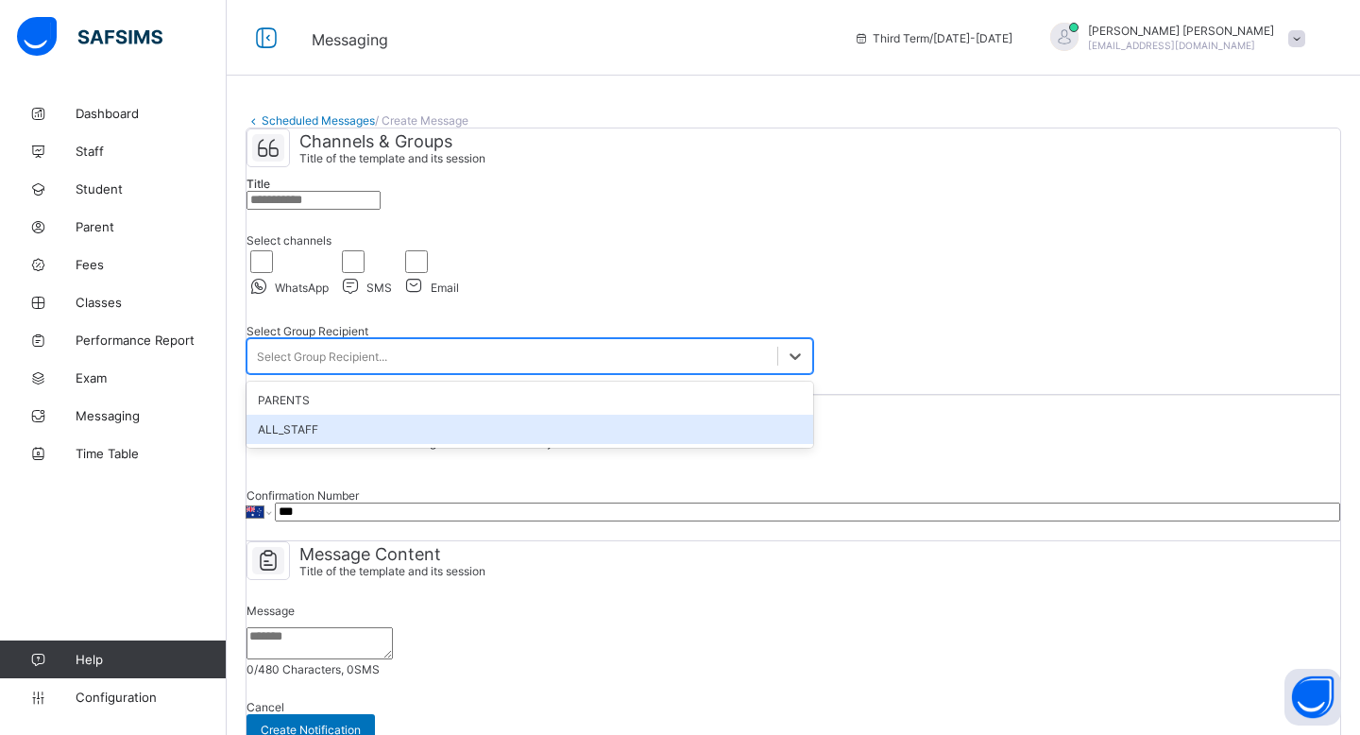
click at [556, 469] on div "Instant Message Please check if this message will be sent instantly" at bounding box center [792, 435] width 1093 height 68
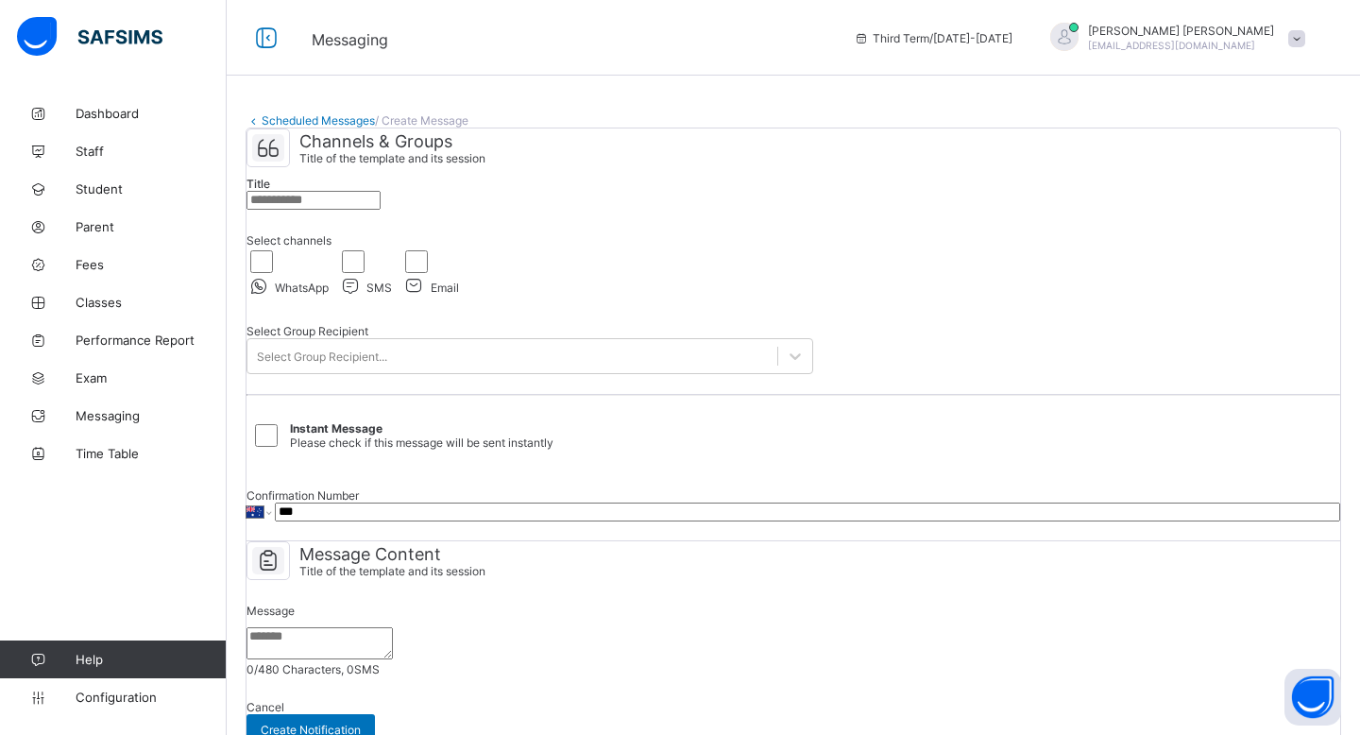
click at [539, 521] on input "***" at bounding box center [807, 511] width 1065 height 19
click at [520, 521] on input "***" at bounding box center [807, 511] width 1065 height 19
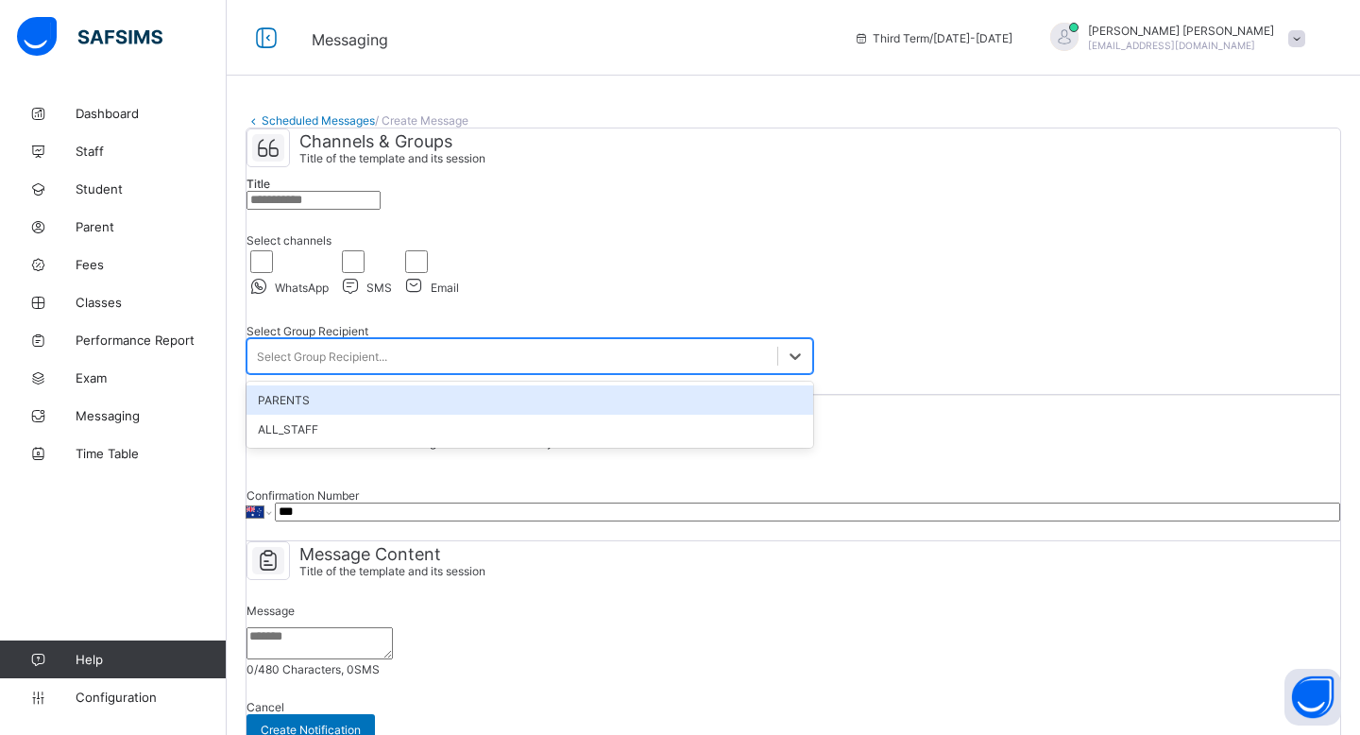
click at [387, 364] on div "Select Group Recipient..." at bounding box center [322, 356] width 130 height 14
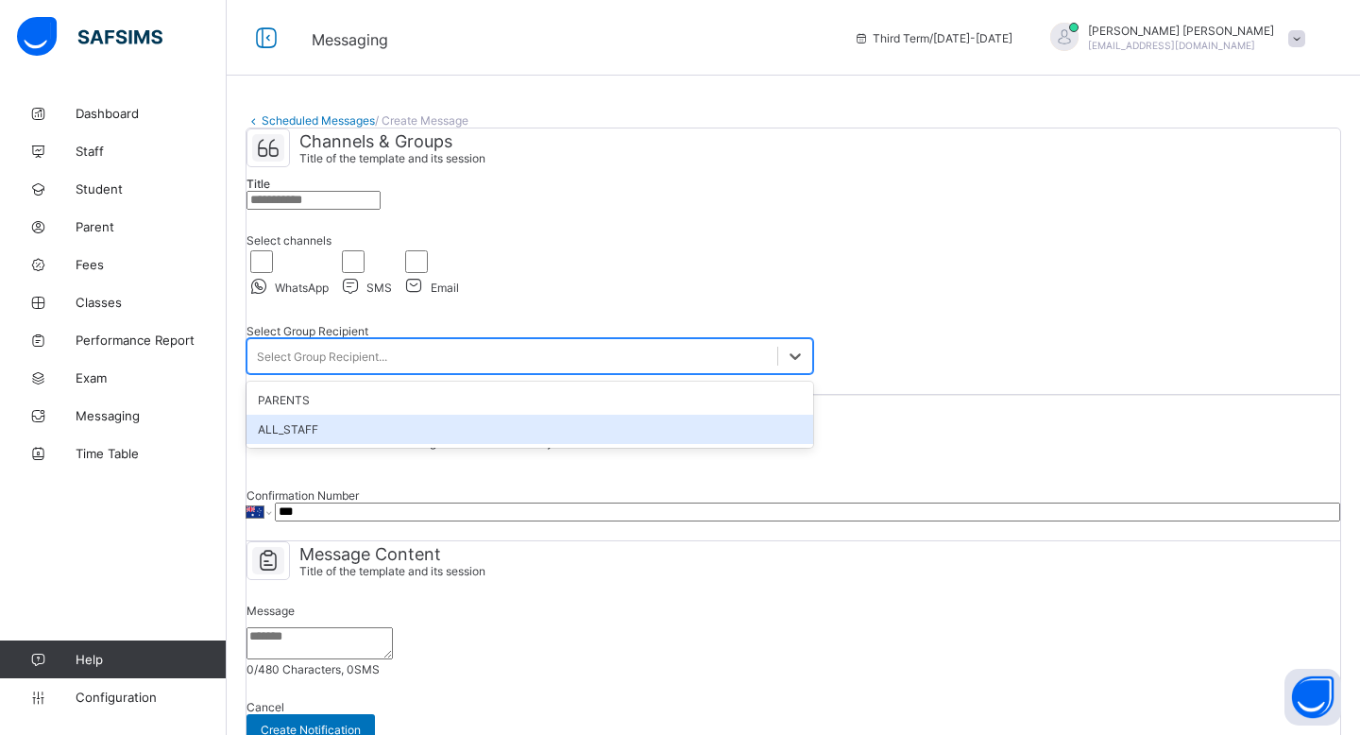
click at [407, 444] on div "ALL_STAFF" at bounding box center [529, 428] width 566 height 29
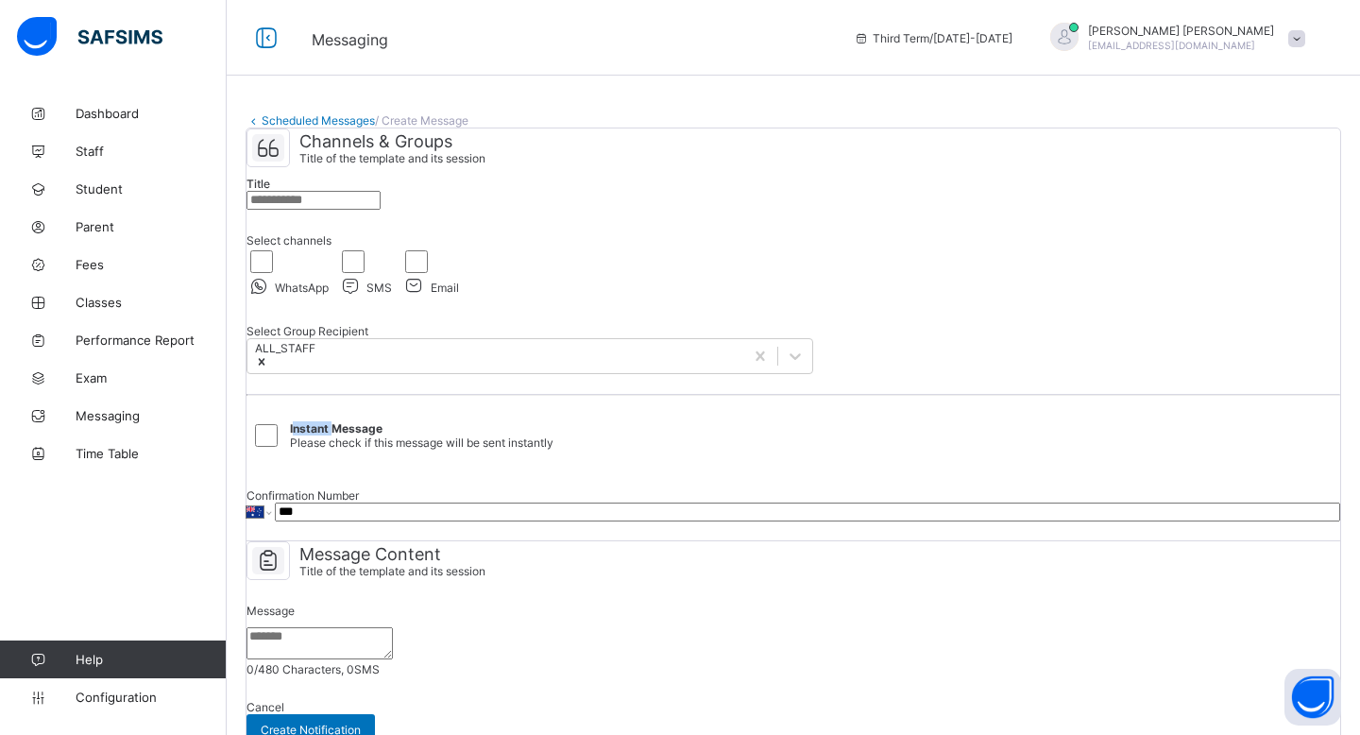
click at [407, 469] on div "Instant Message Please check if this message will be sent instantly" at bounding box center [792, 435] width 1093 height 68
click at [458, 455] on div "Instant Message Please check if this message will be sent instantly" at bounding box center [792, 435] width 1093 height 40
click at [431, 219] on div "Title" at bounding box center [529, 193] width 566 height 52
click at [380, 210] on input "text" at bounding box center [313, 200] width 134 height 19
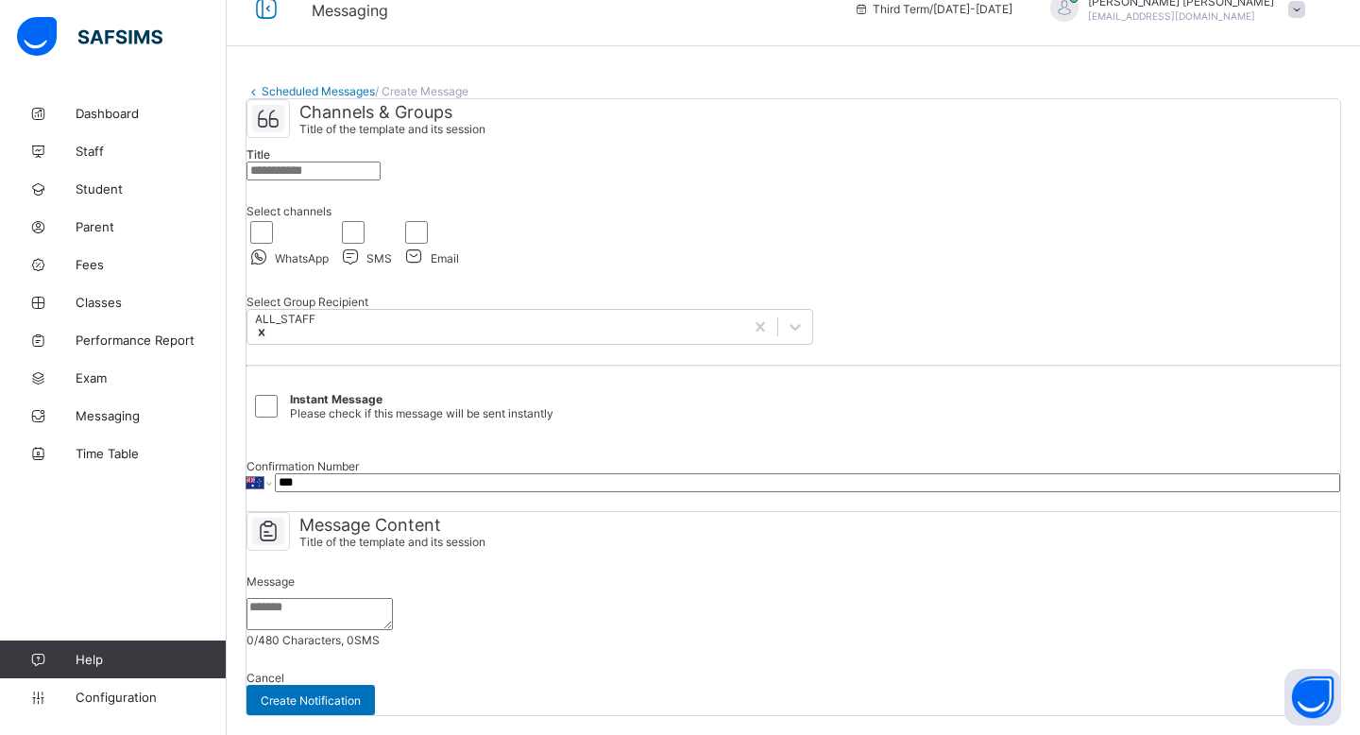
scroll to position [124, 0]
click at [590, 295] on div "Select Group Recipient" at bounding box center [529, 302] width 566 height 14
click at [393, 598] on textarea at bounding box center [319, 614] width 146 height 32
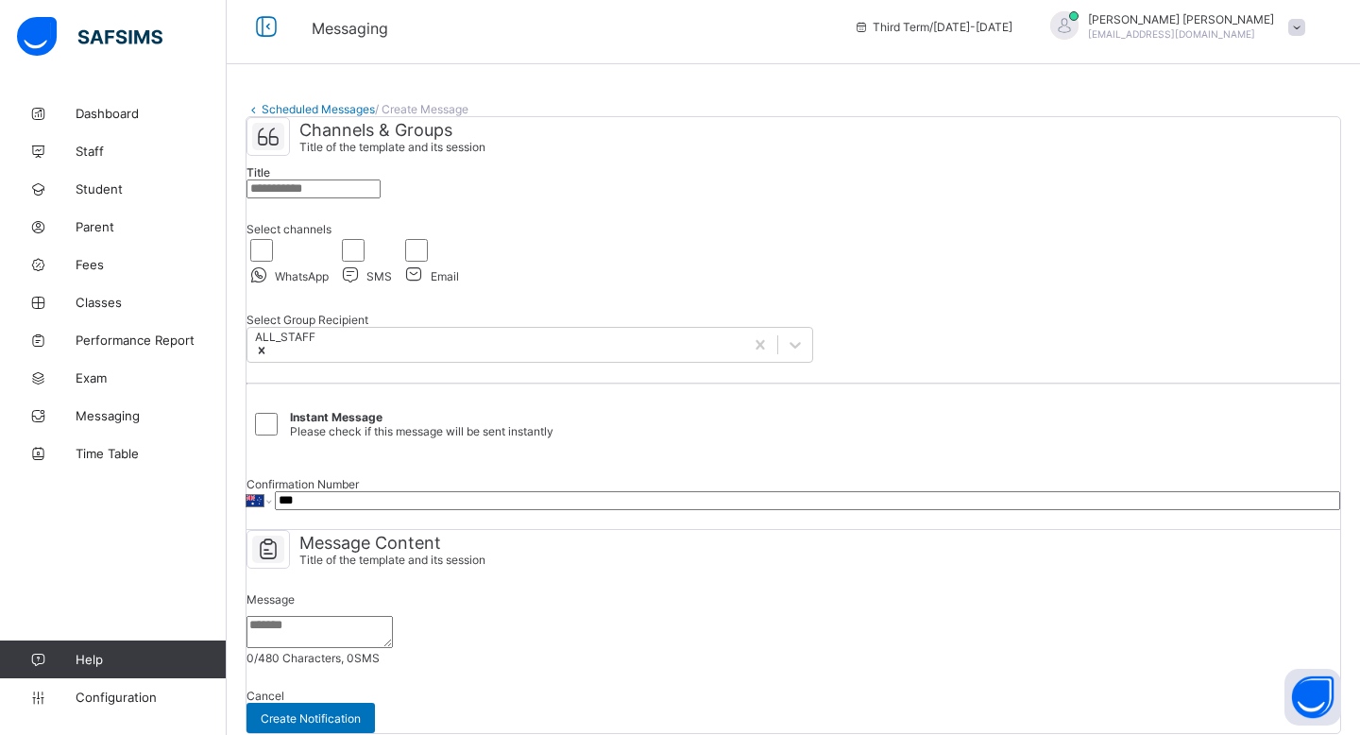
scroll to position [0, 0]
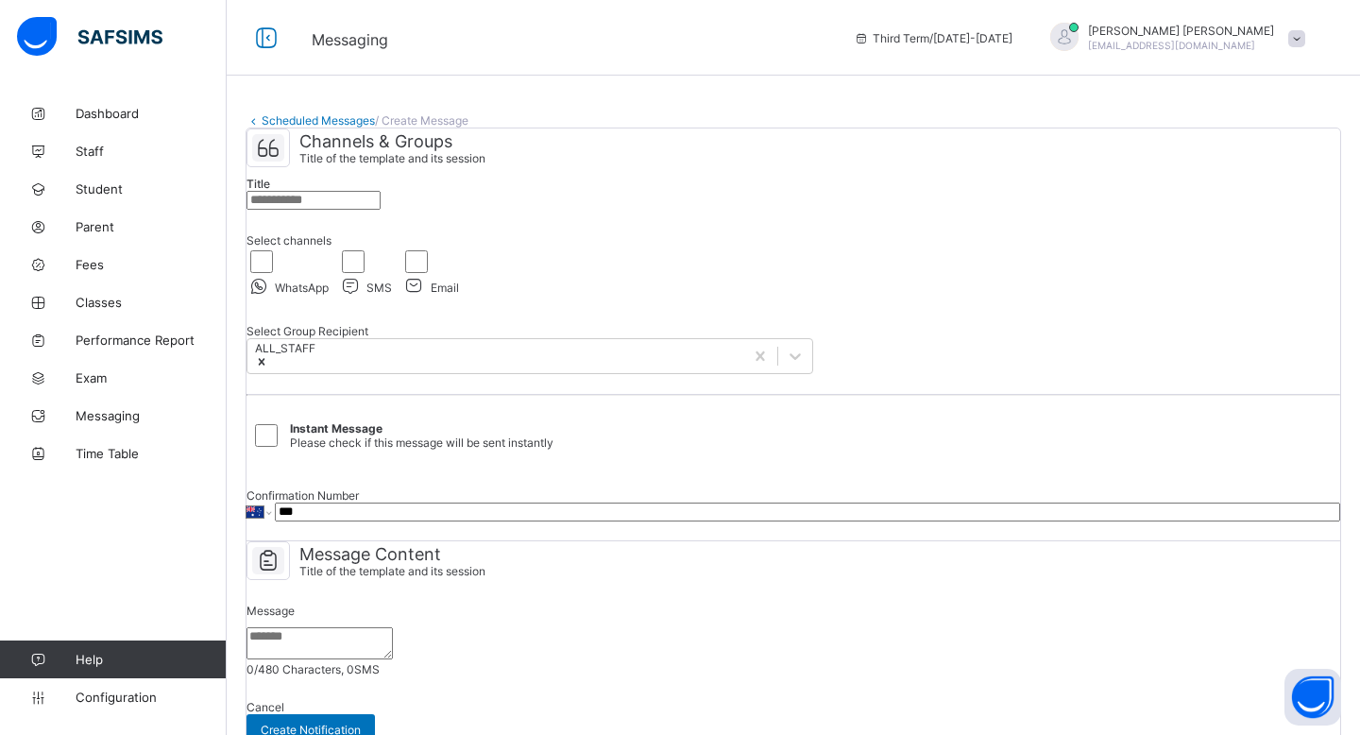
click at [380, 210] on input "text" at bounding box center [313, 200] width 134 height 19
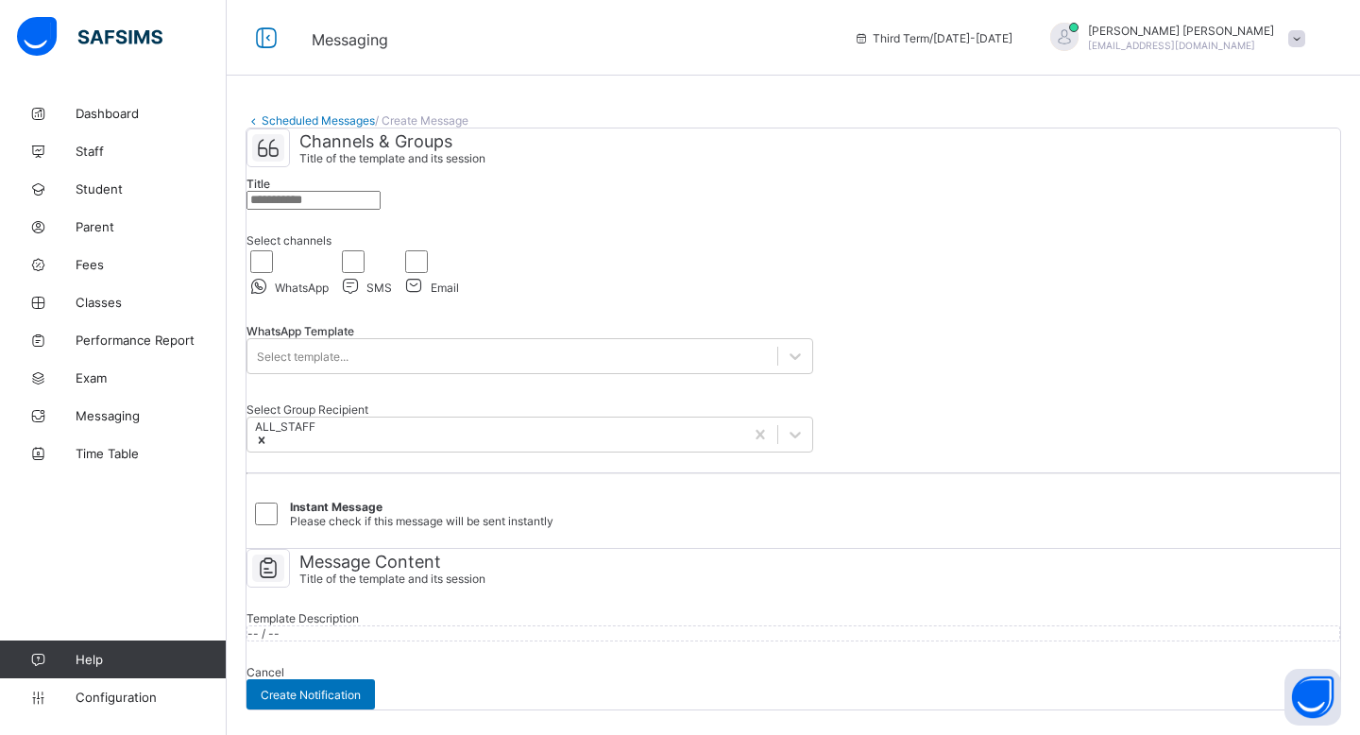
scroll to position [214, 0]
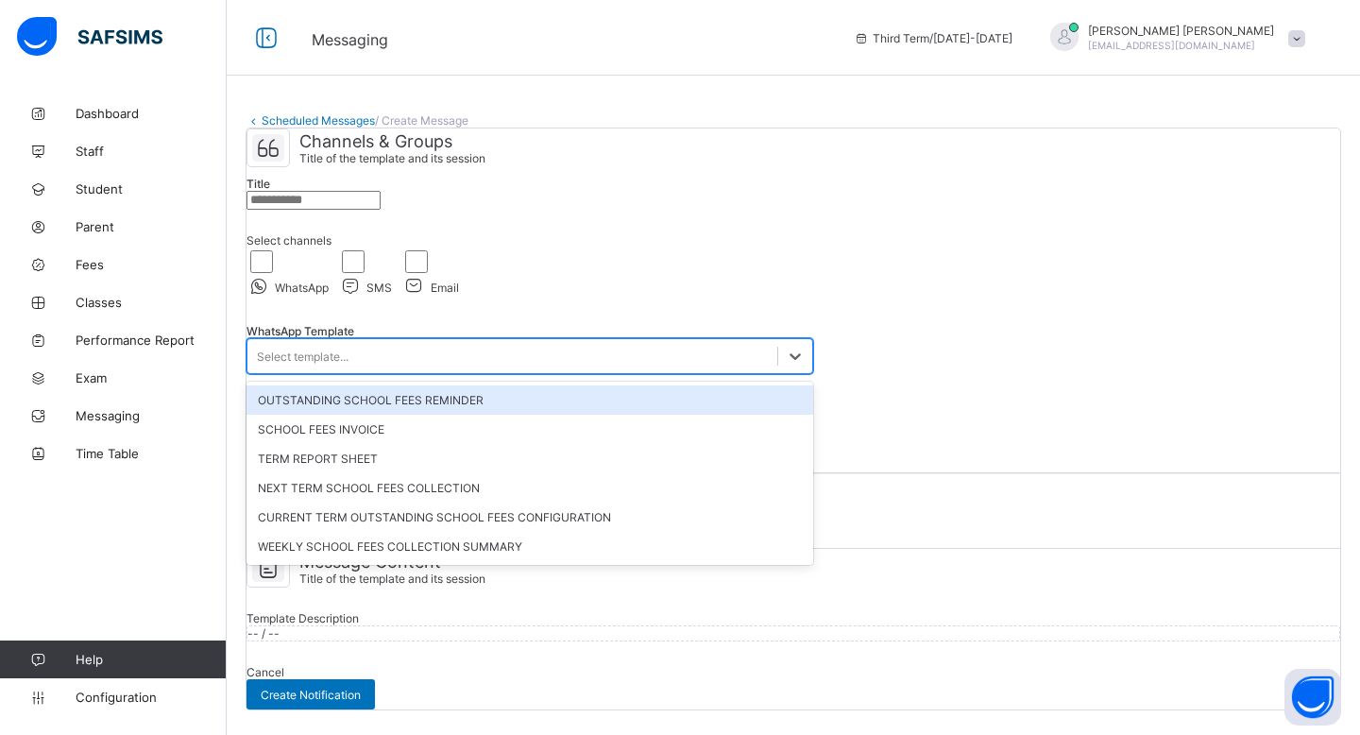
click at [431, 343] on div "Select template..." at bounding box center [512, 356] width 530 height 26
select select "**"
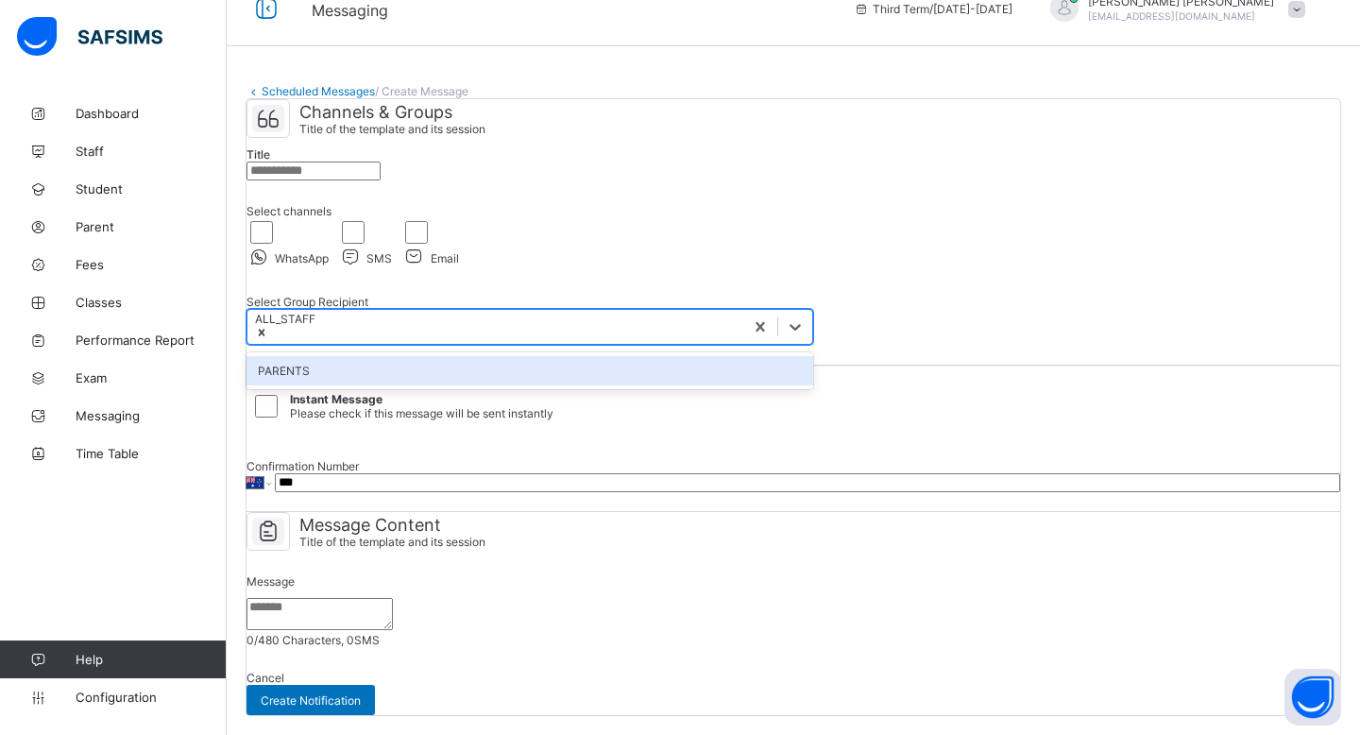
click at [407, 310] on div "ALL_STAFF" at bounding box center [495, 327] width 496 height 34
click at [293, 218] on div "WhatsApp" at bounding box center [287, 242] width 82 height 48
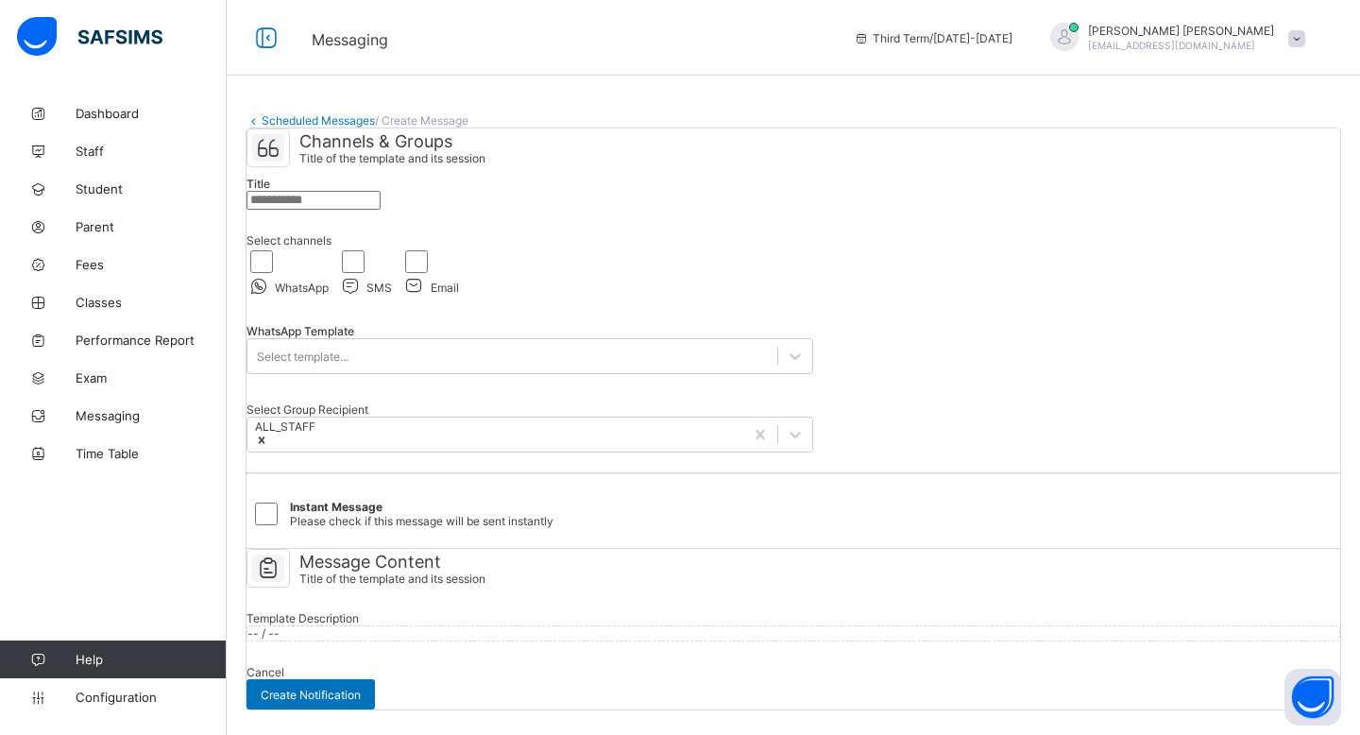
scroll to position [84, 0]
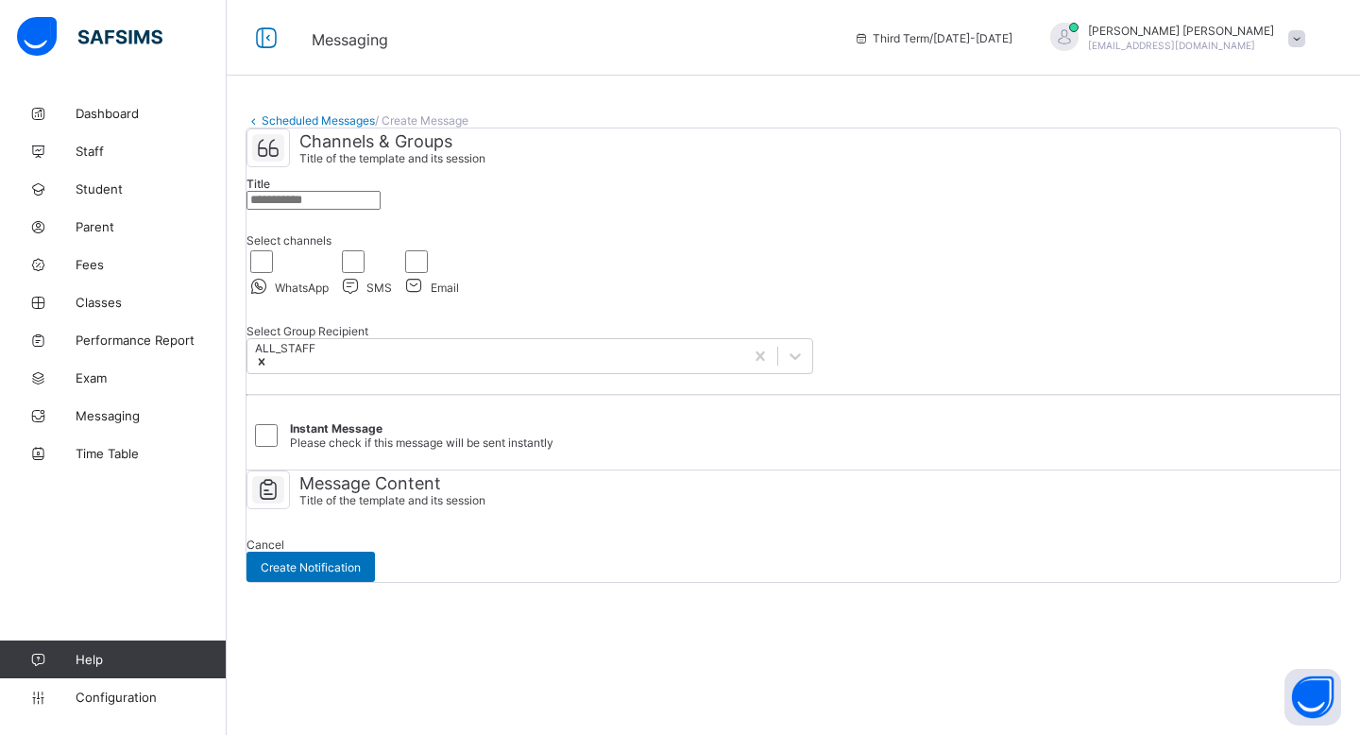
click at [392, 268] on div "SMS" at bounding box center [365, 271] width 54 height 48
select select "**"
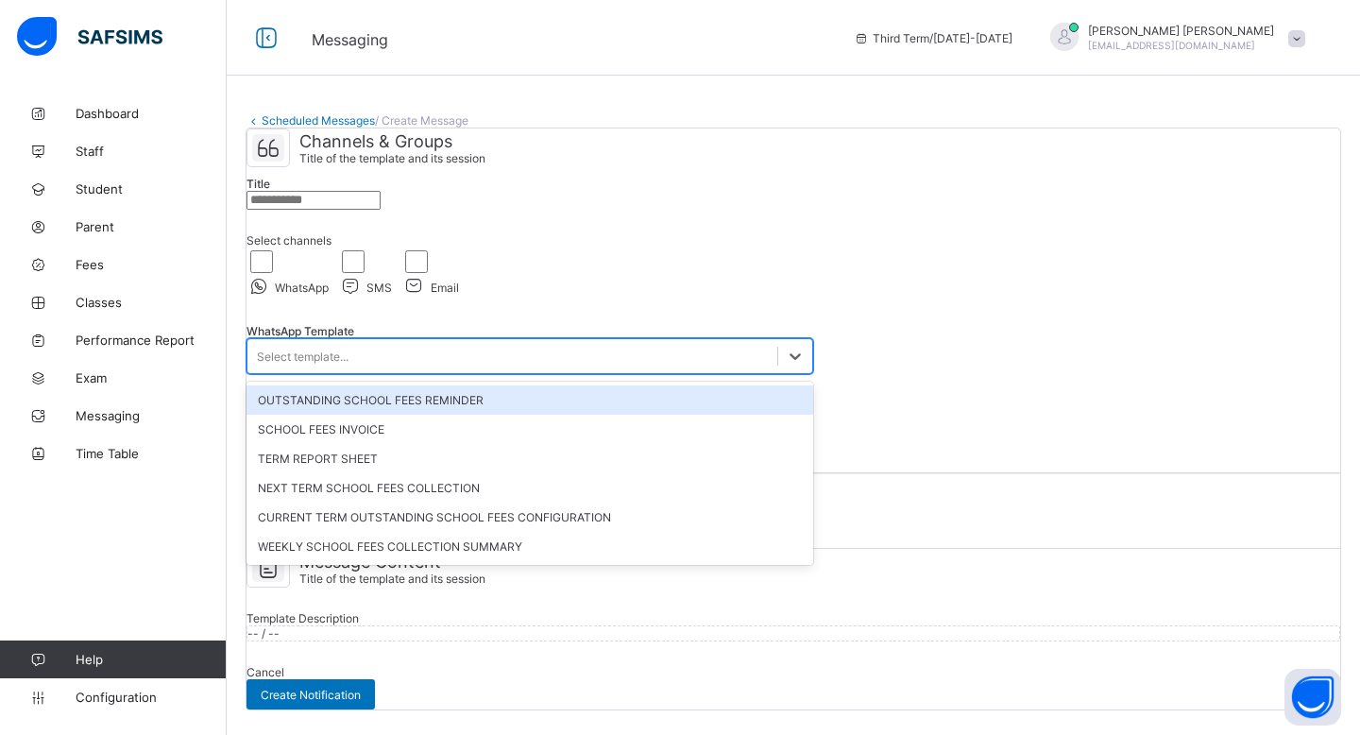
click at [348, 349] on div "Select template..." at bounding box center [303, 356] width 92 height 14
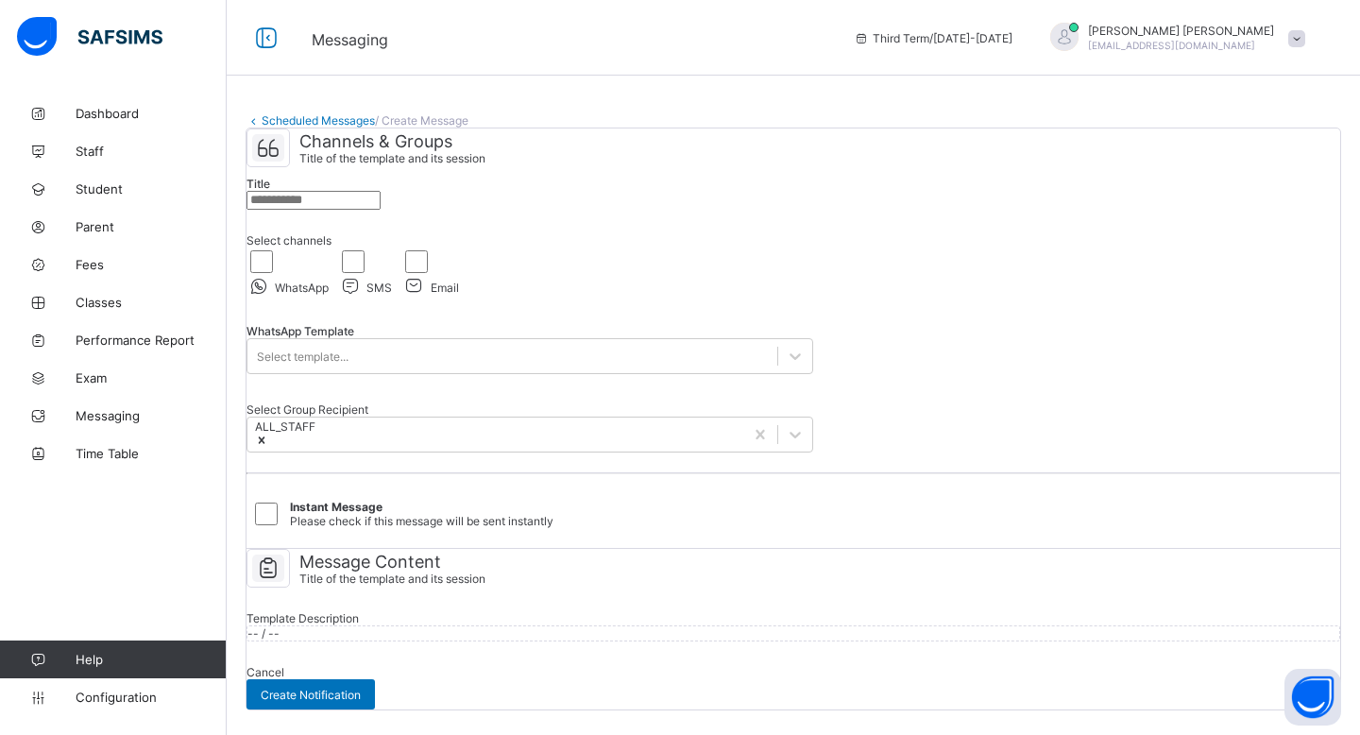
click at [884, 369] on div "Channels & Groups Title of the template and its session Title Select channels W…" at bounding box center [792, 338] width 1093 height 420
click at [724, 402] on div "Select Group Recipient" at bounding box center [529, 409] width 566 height 14
click at [688, 418] on div "ALL_STAFF" at bounding box center [495, 434] width 496 height 34
click at [1063, 483] on div "Instant Message Please check if this message will be sent instantly" at bounding box center [792, 514] width 1093 height 68
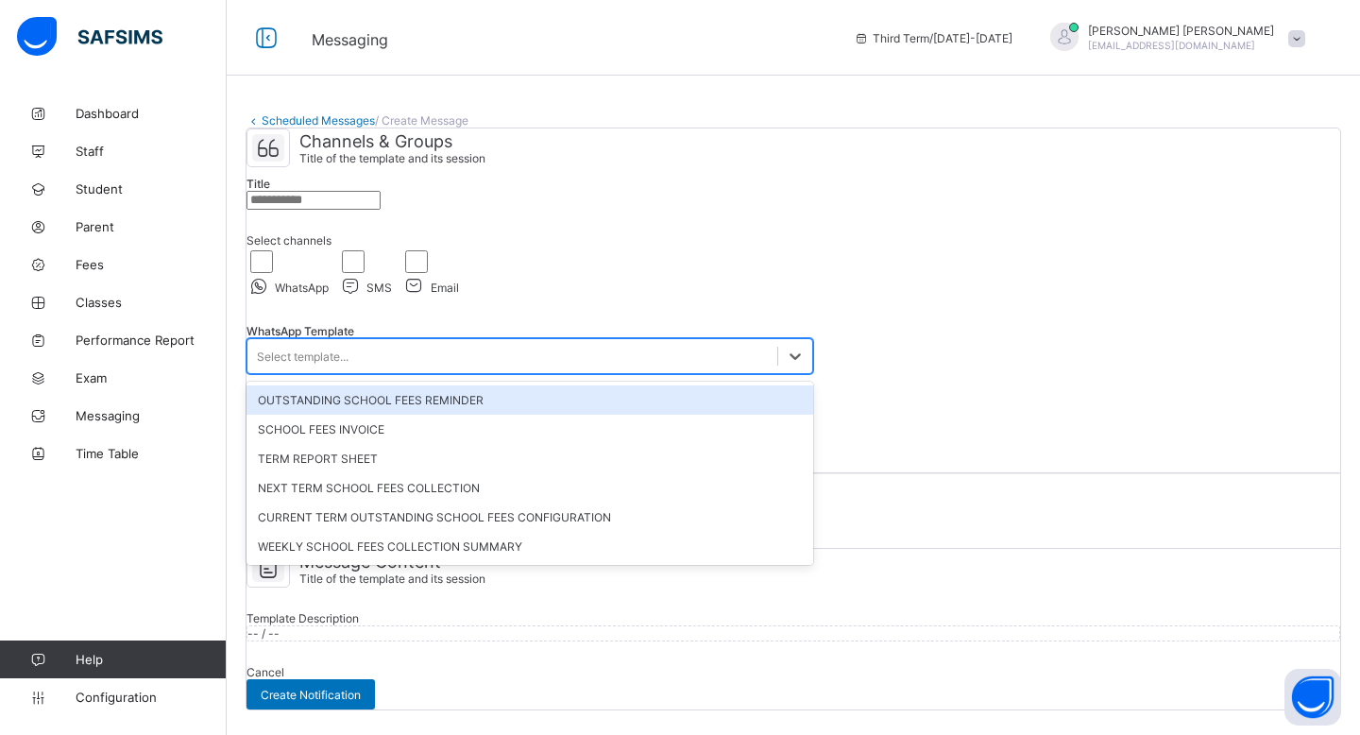
click at [425, 343] on div "Select template..." at bounding box center [512, 356] width 530 height 26
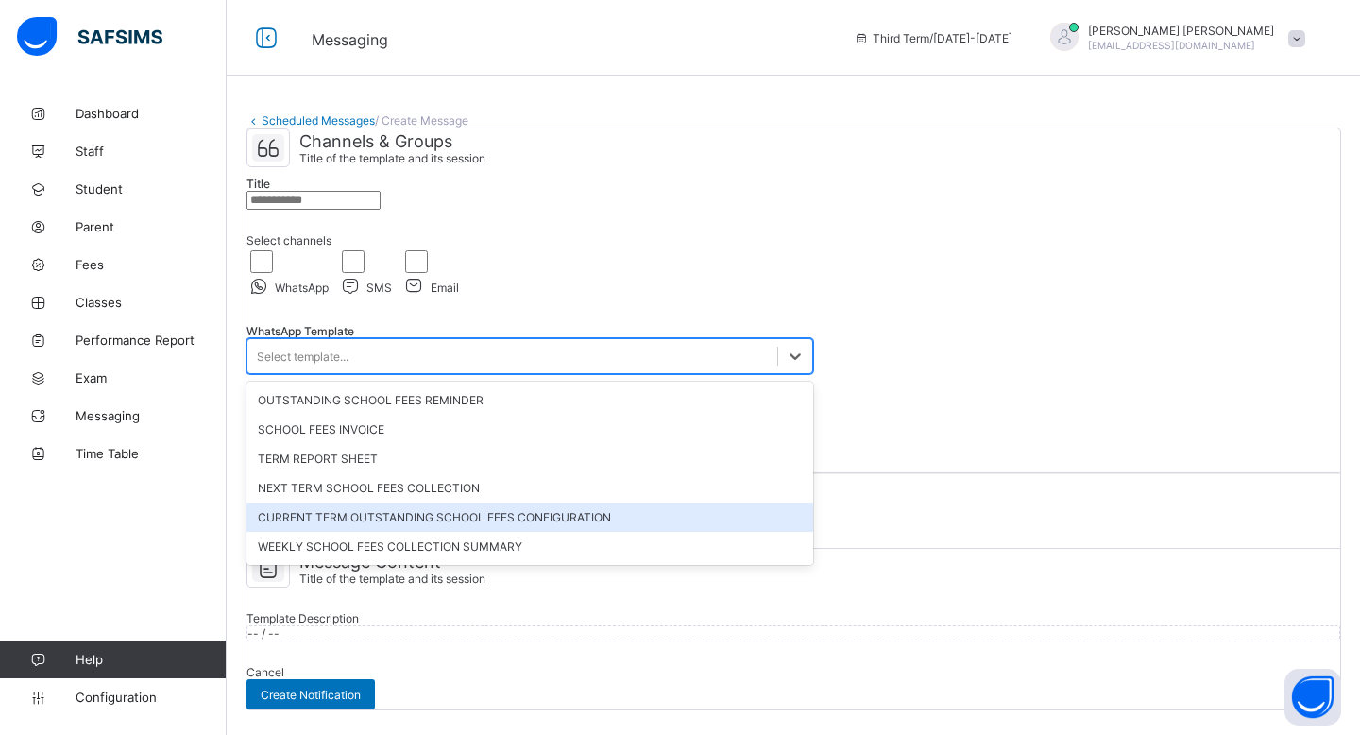
click at [553, 502] on div "CURRENT TERM OUTSTANDING SCHOOL FEES CONFIGURATION" at bounding box center [529, 516] width 566 height 29
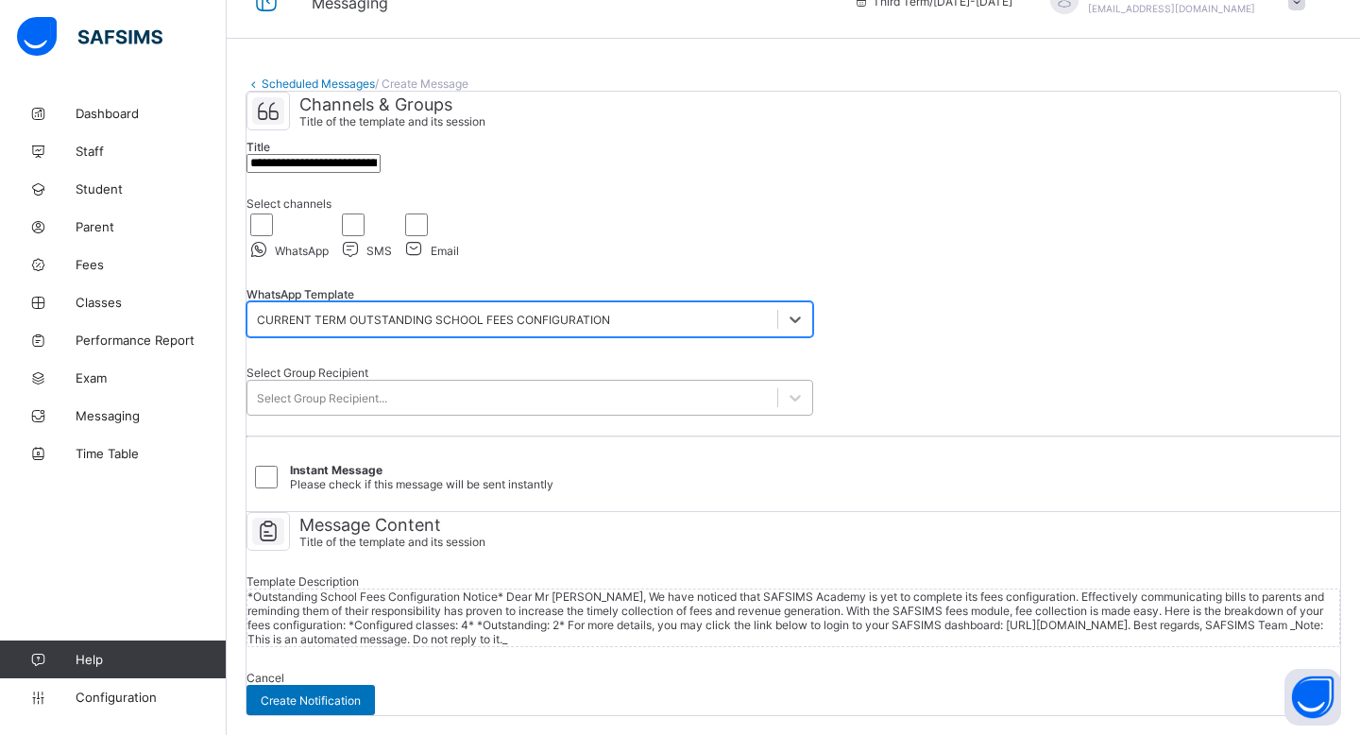
click at [512, 411] on div "Select Group Recipient..." at bounding box center [512, 397] width 530 height 26
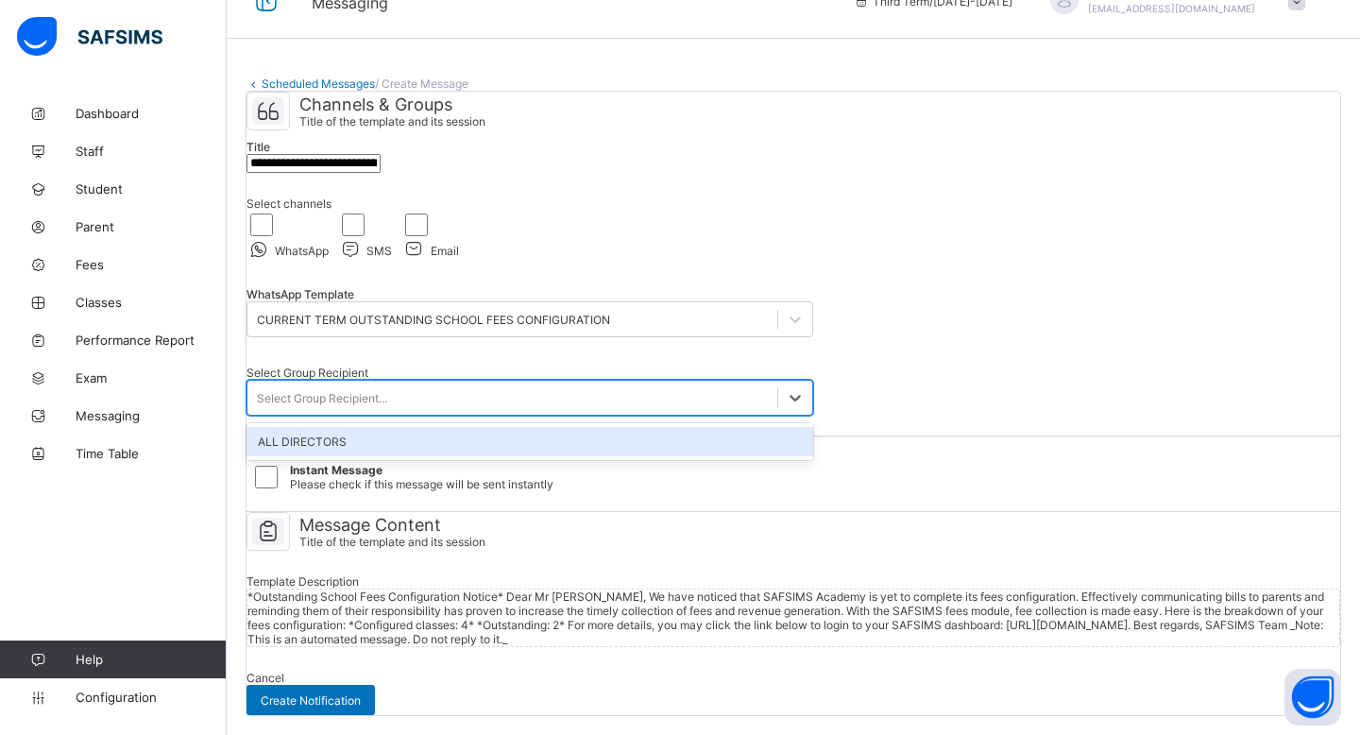
click at [499, 456] on div "ALL DIRECTORS" at bounding box center [529, 441] width 566 height 29
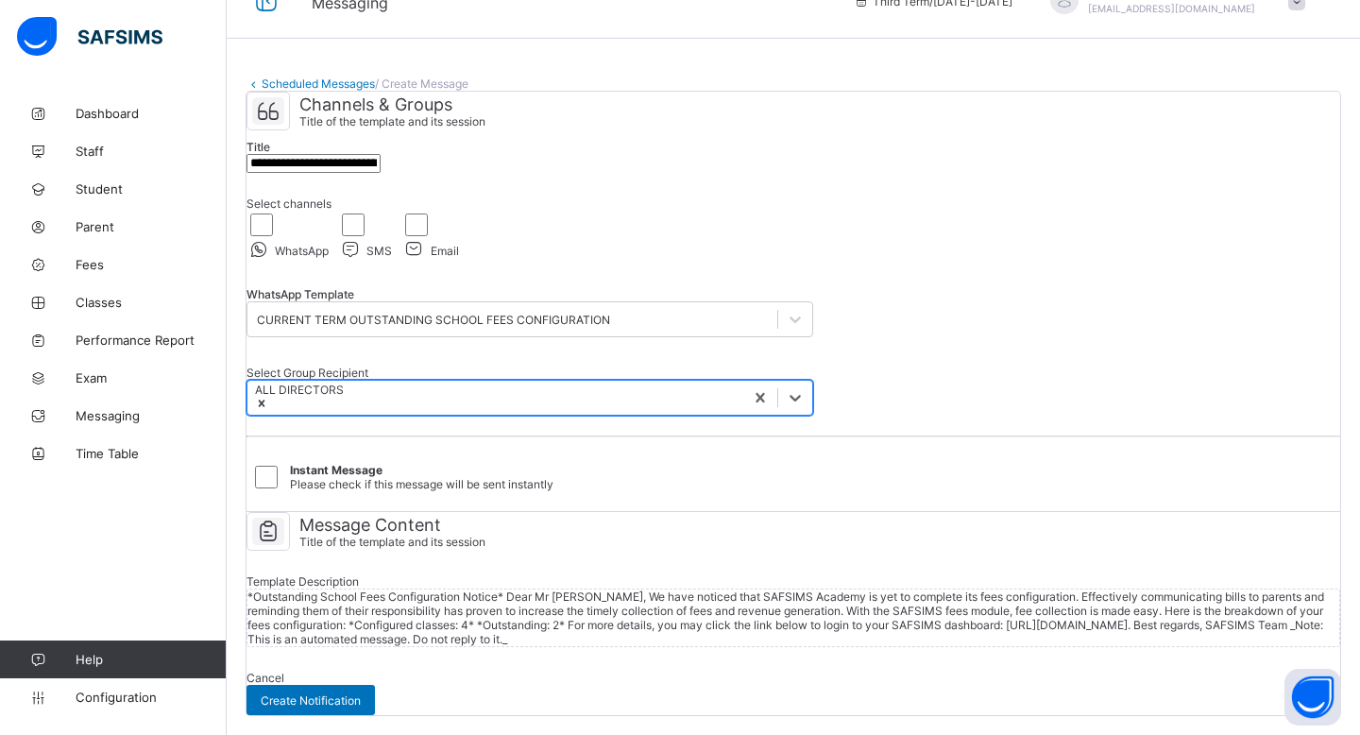
click at [533, 380] on div "Select Group Recipient" at bounding box center [529, 372] width 566 height 14
click at [526, 414] on div "ALL DIRECTORS" at bounding box center [495, 397] width 496 height 34
click at [526, 380] on div "Select Group Recipient" at bounding box center [529, 372] width 566 height 14
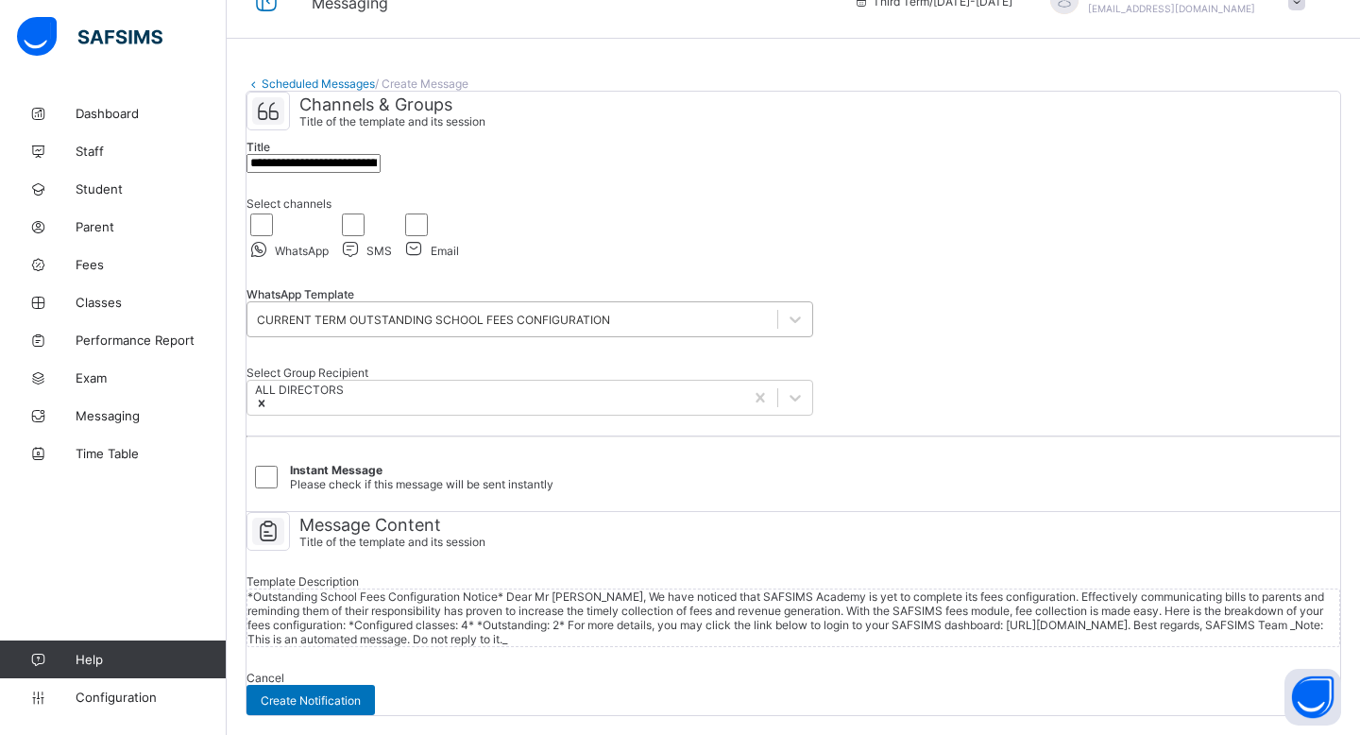
click at [539, 332] on div "CURRENT TERM OUTSTANDING SCHOOL FEES CONFIGURATION" at bounding box center [512, 319] width 530 height 26
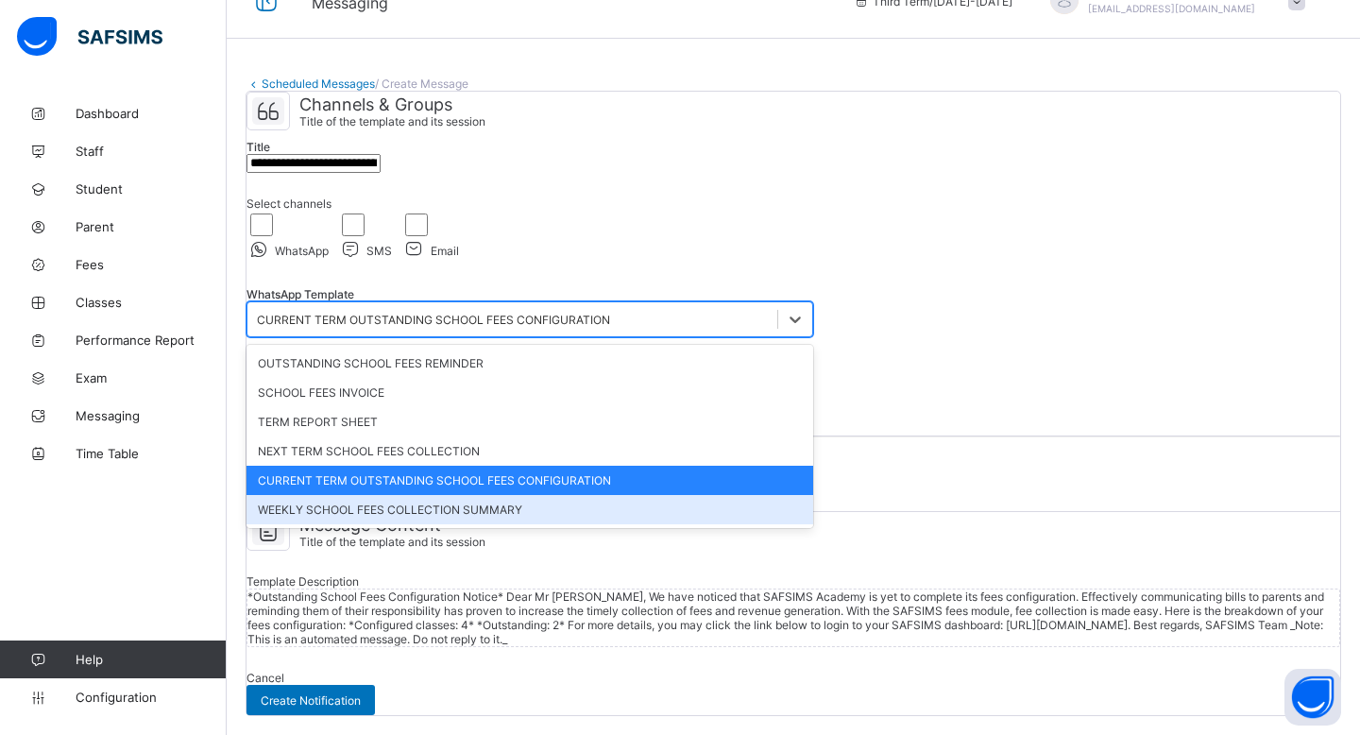
click at [461, 508] on div "WEEKLY SCHOOL FEES COLLECTION SUMMARY" at bounding box center [529, 509] width 566 height 29
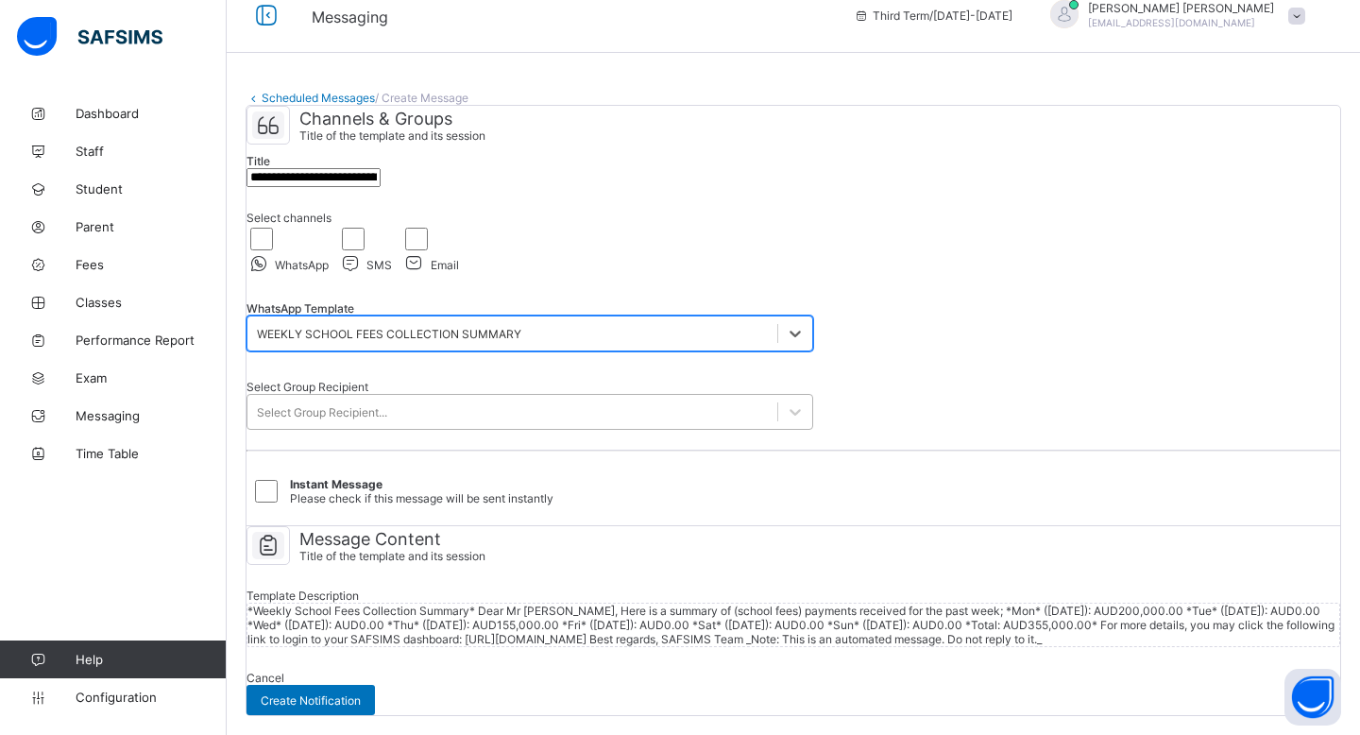
click at [448, 416] on div "Select Group Recipient..." at bounding box center [512, 411] width 530 height 26
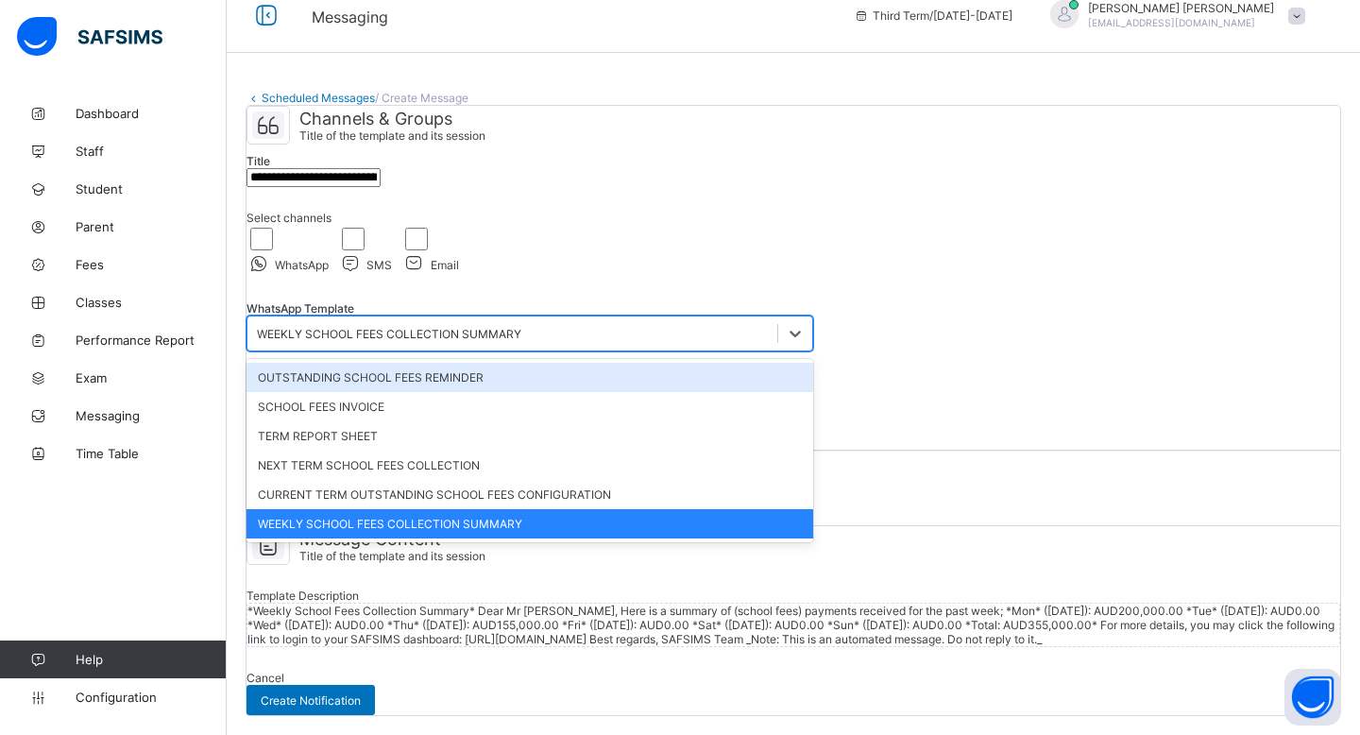
click at [468, 334] on div "WEEKLY SCHOOL FEES COLLECTION SUMMARY" at bounding box center [389, 334] width 264 height 14
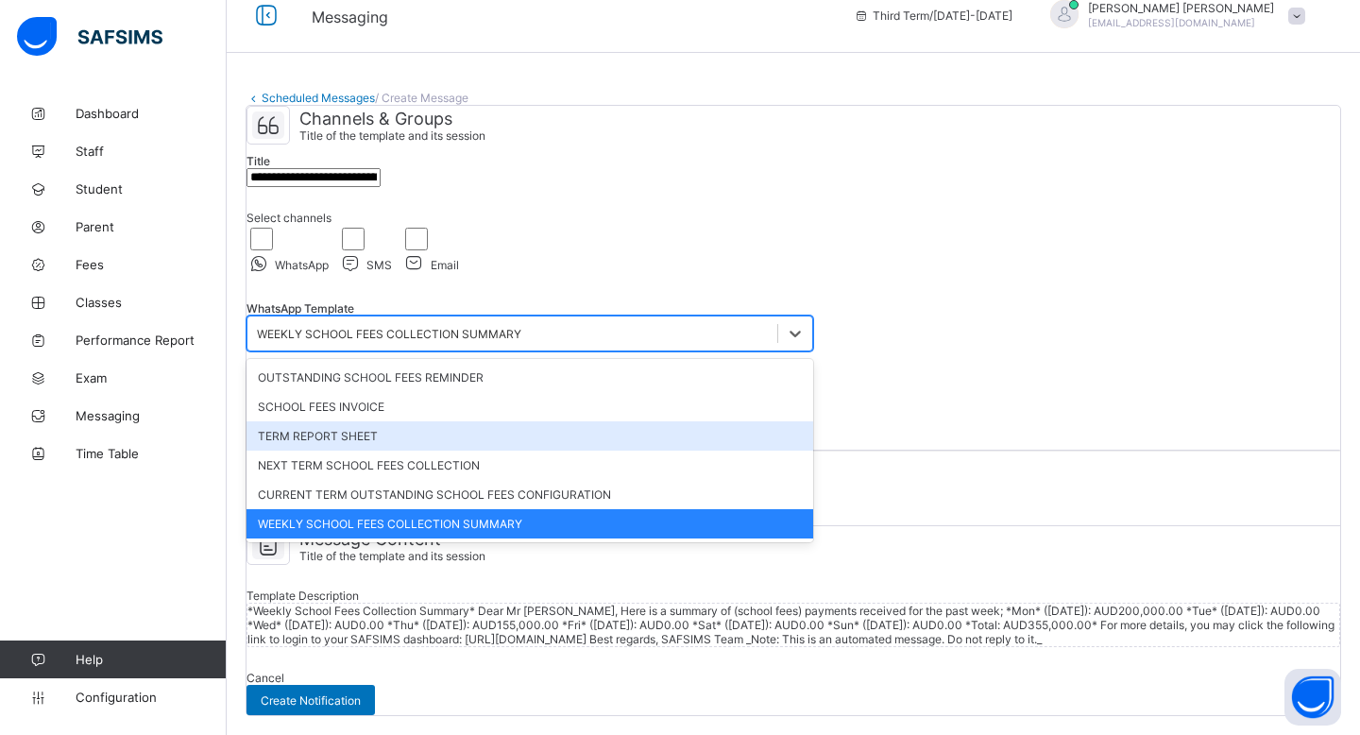
click at [457, 436] on div "TERM REPORT SHEET" at bounding box center [529, 435] width 566 height 29
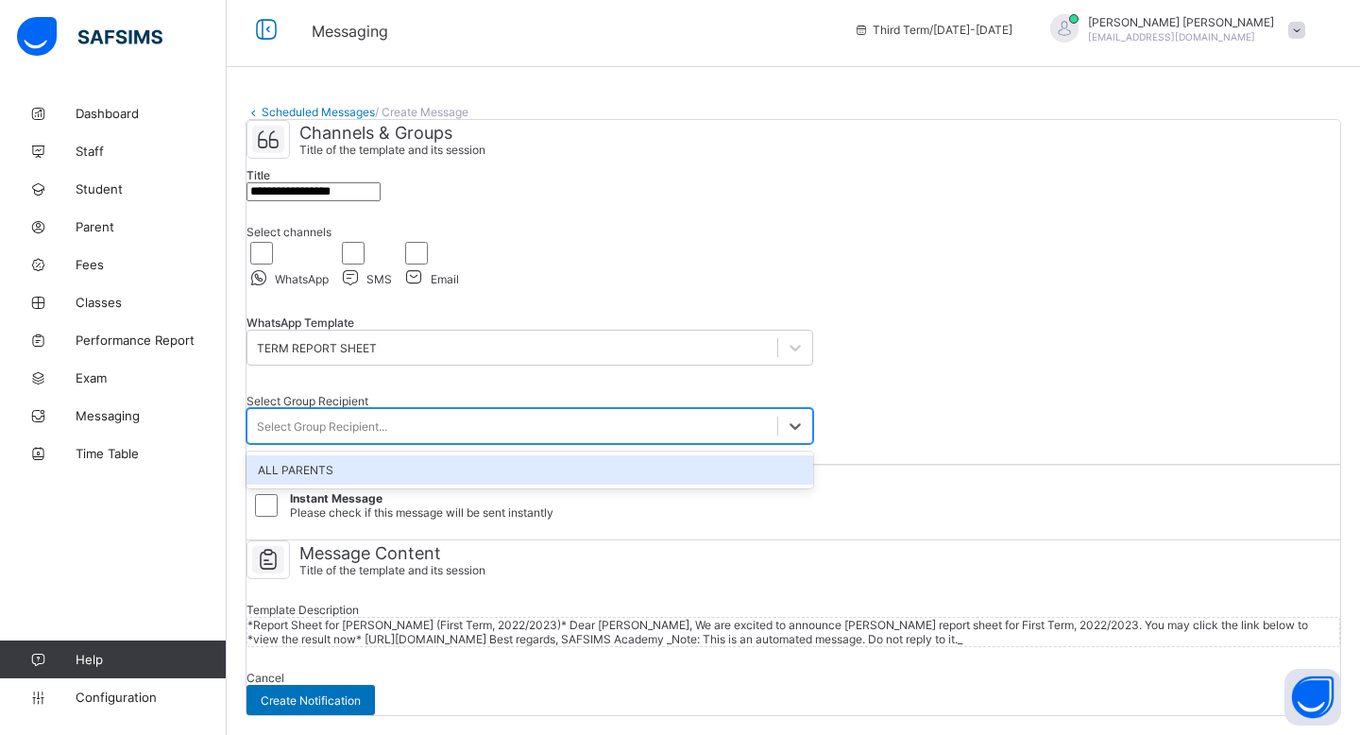
click at [457, 416] on div "Select Group Recipient..." at bounding box center [512, 426] width 530 height 26
click at [377, 341] on div "TERM REPORT SHEET" at bounding box center [317, 348] width 120 height 14
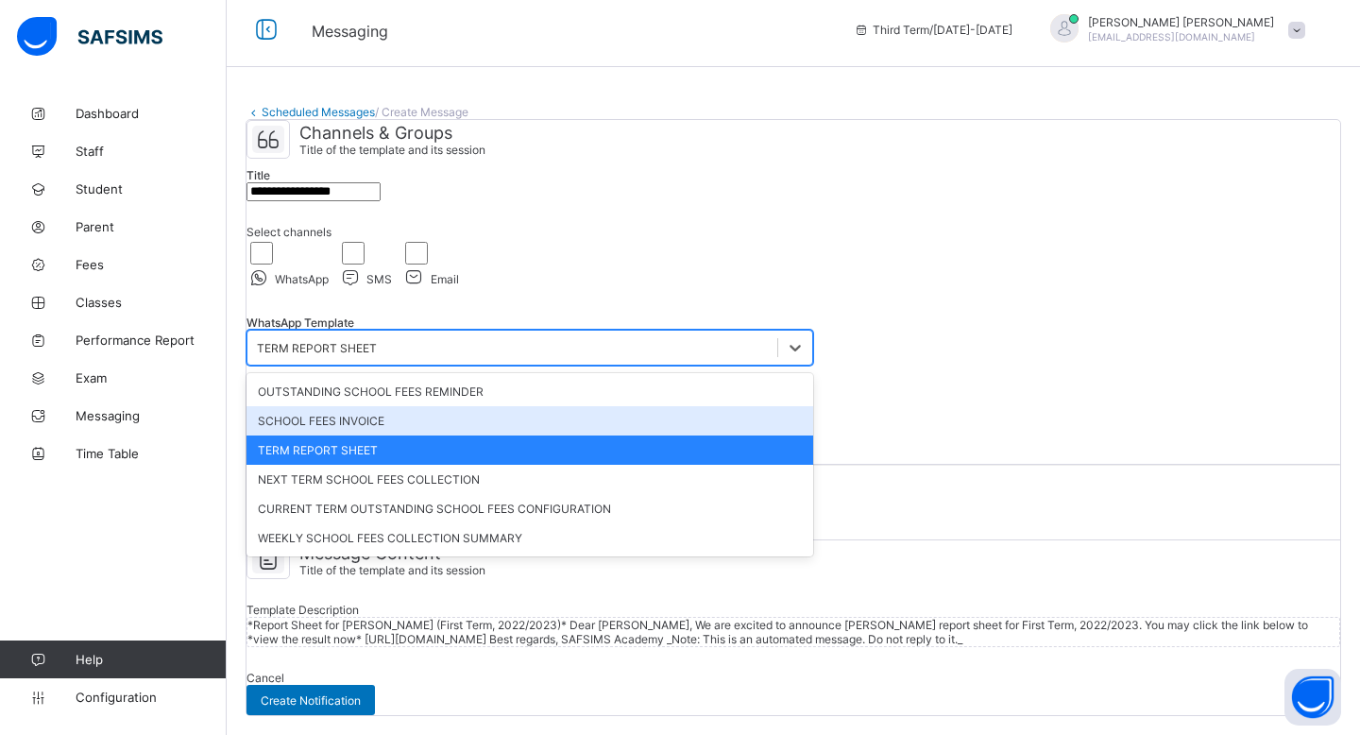
click at [458, 412] on div "SCHOOL FEES INVOICE" at bounding box center [529, 420] width 566 height 29
type input "**********"
select select "****"
select select "*"
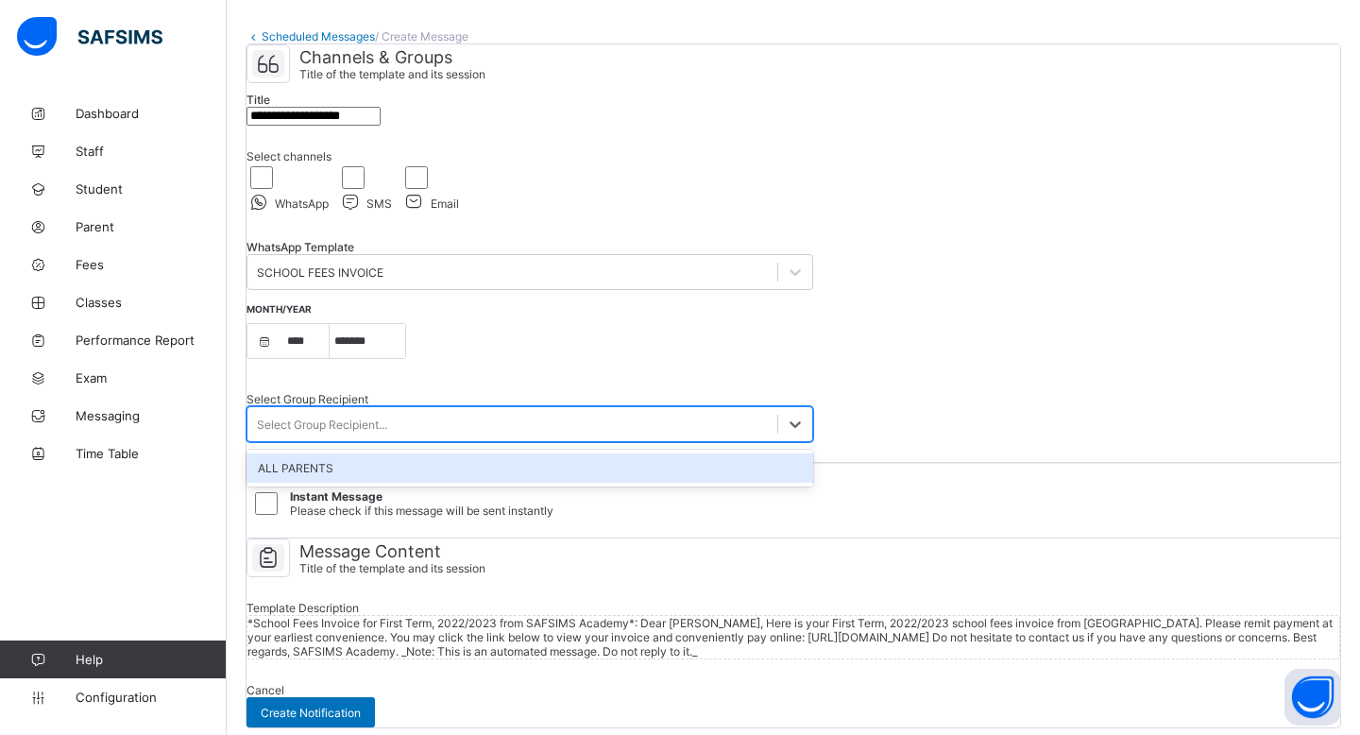
click at [446, 437] on div "Select Group Recipient..." at bounding box center [512, 424] width 530 height 26
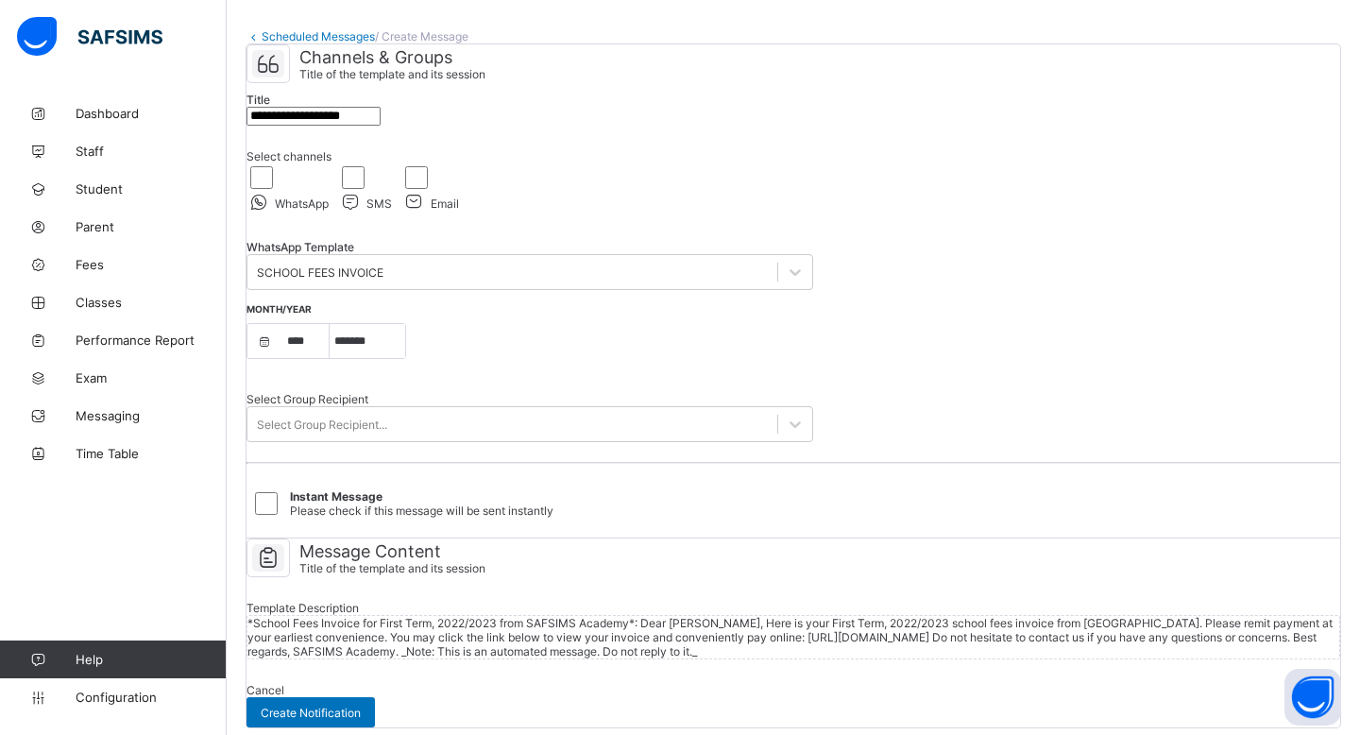
click at [475, 304] on div "WhatsApp Template SCHOOL FEES INVOICE" at bounding box center [529, 265] width 566 height 78
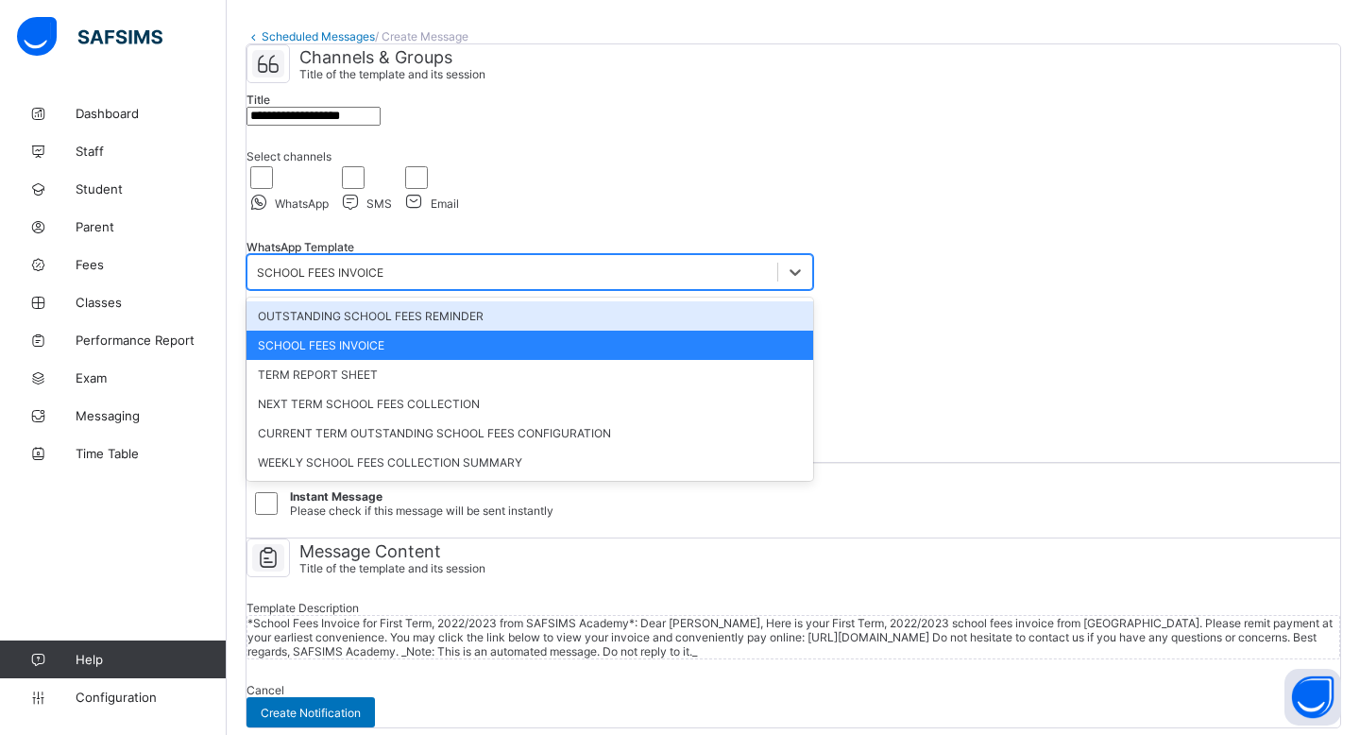
click at [475, 285] on div "SCHOOL FEES INVOICE" at bounding box center [512, 272] width 530 height 26
click at [474, 330] on div "OUTSTANDING SCHOOL FEES REMINDER" at bounding box center [529, 315] width 566 height 29
type input "**********"
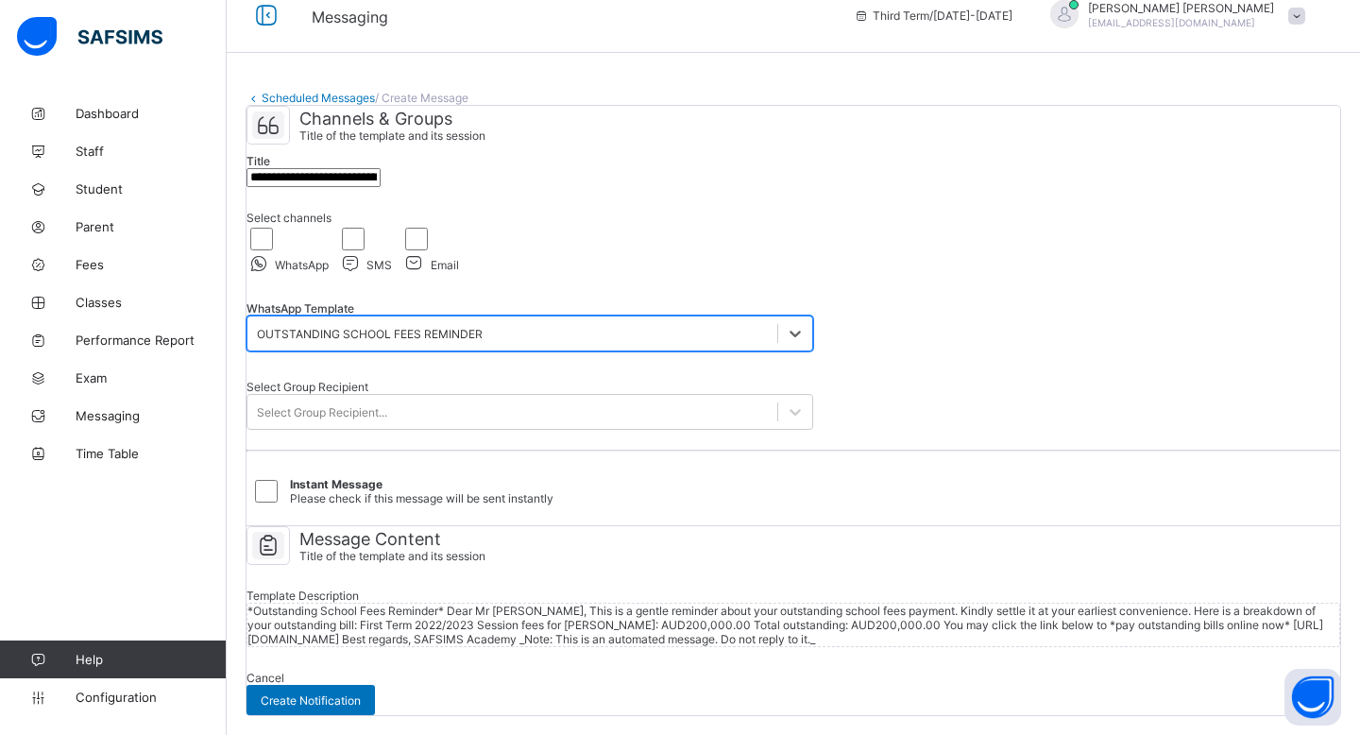
click at [469, 442] on div "Select Group Recipient Select Group Recipient..." at bounding box center [529, 404] width 566 height 78
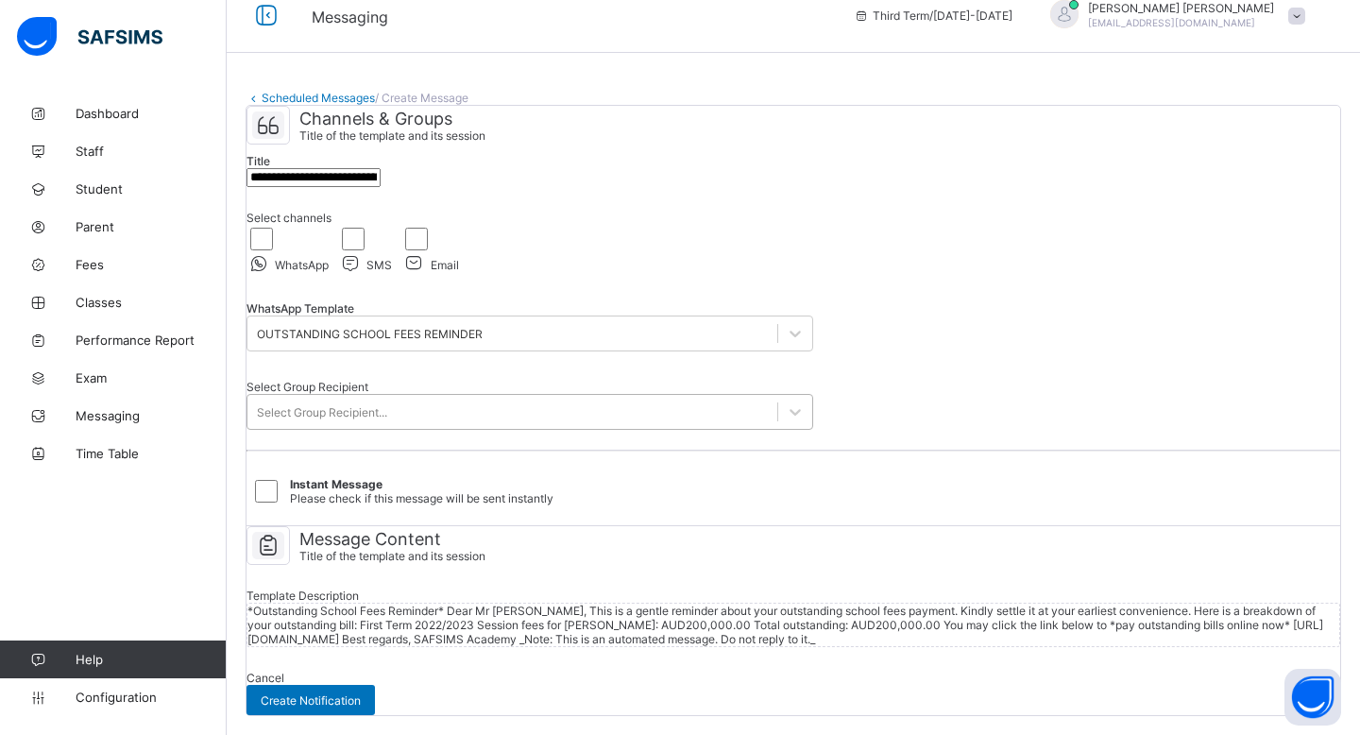
click at [469, 425] on div "Select Group Recipient..." at bounding box center [512, 411] width 530 height 26
click at [494, 397] on div "Select Group Recipient Select Group Recipient..." at bounding box center [529, 405] width 566 height 50
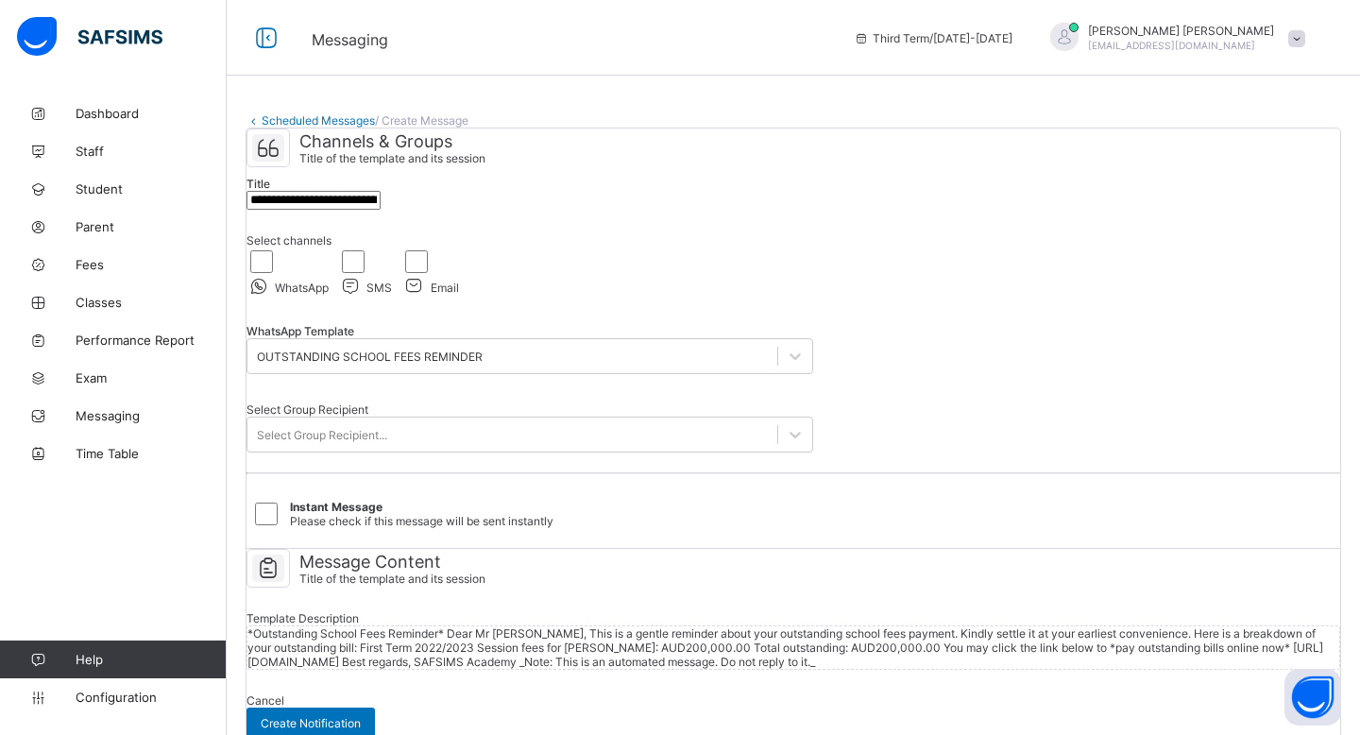
click at [264, 119] on link "Scheduled Messages" at bounding box center [318, 120] width 113 height 14
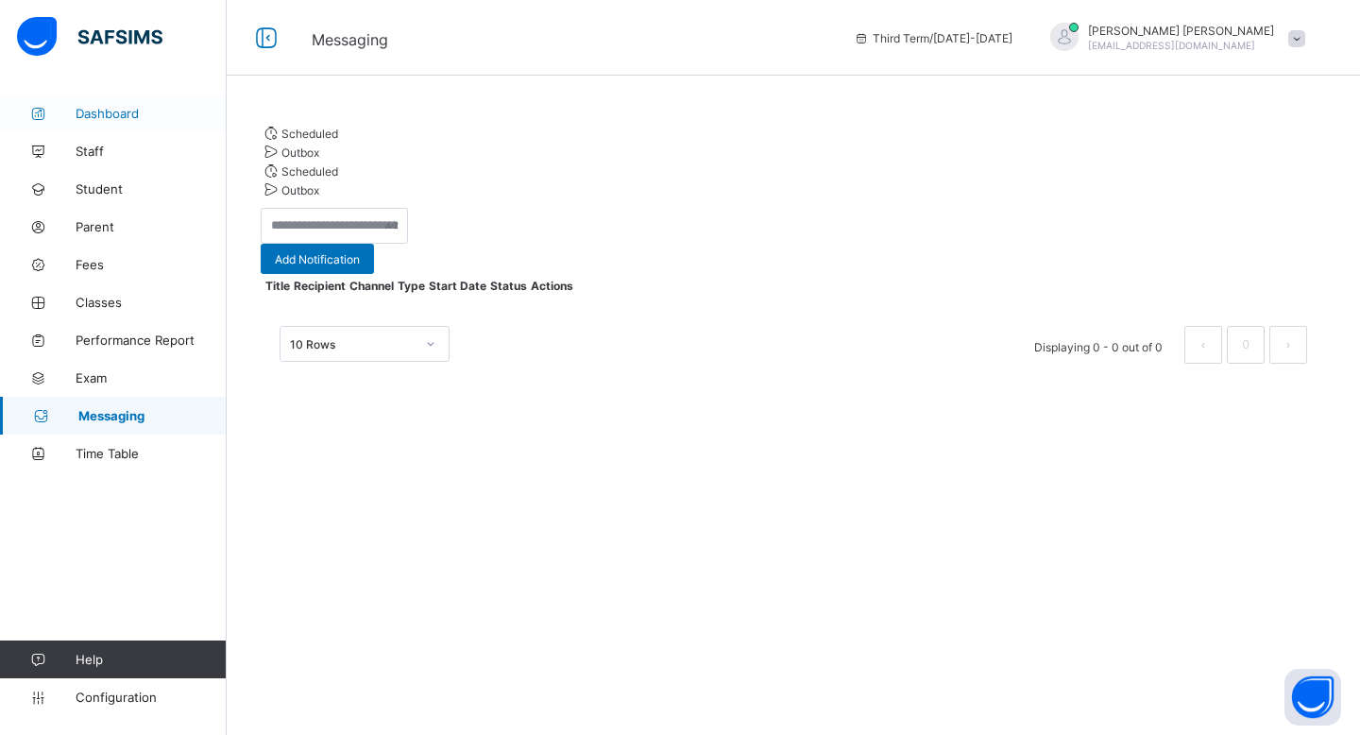
click at [155, 114] on span "Dashboard" at bounding box center [151, 113] width 151 height 15
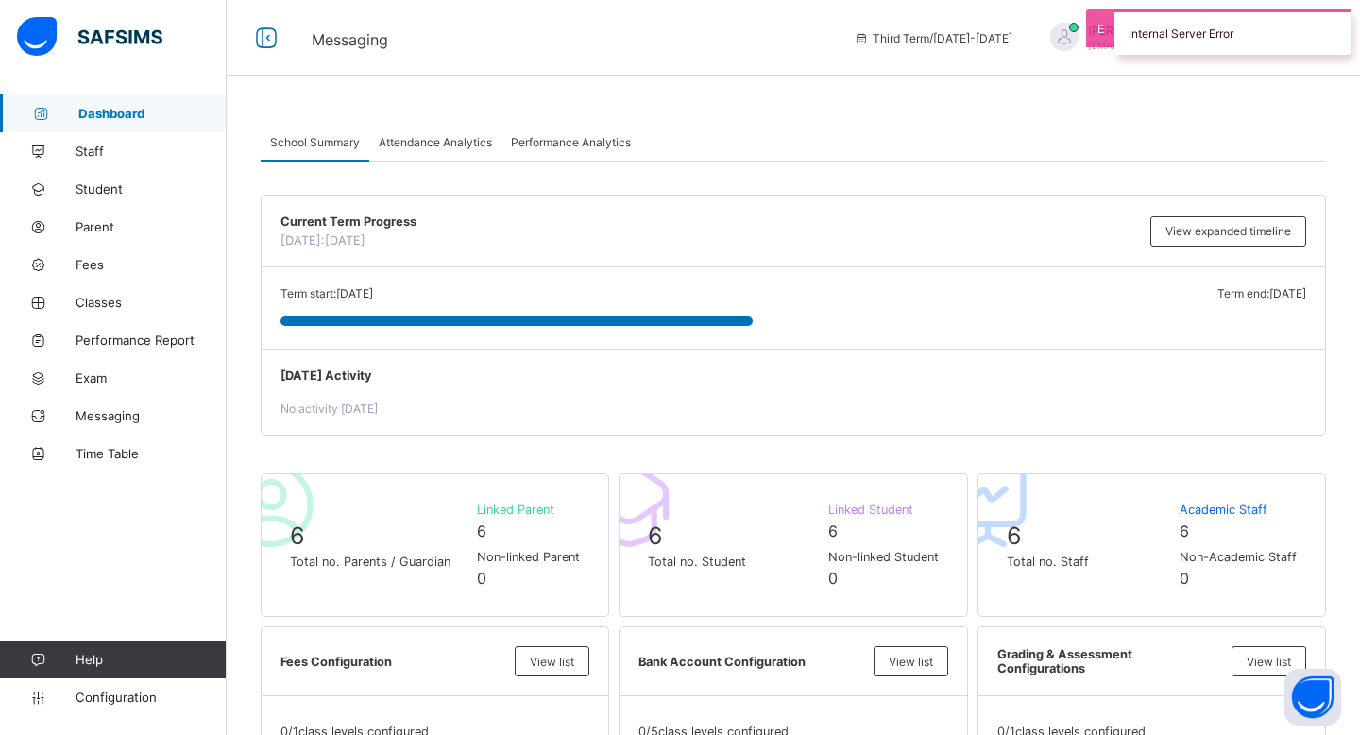
click at [1154, 32] on div "Internal Server Error" at bounding box center [1232, 31] width 236 height 45
